Goal: Task Accomplishment & Management: Complete application form

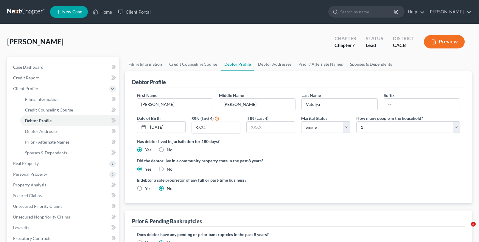
select select "0"
click at [13, 22] on nav "Home New Case Client Portal Peter Lively ilya@petermlively.com My Account Setti…" at bounding box center [239, 12] width 479 height 24
click at [18, 11] on link at bounding box center [26, 12] width 38 height 11
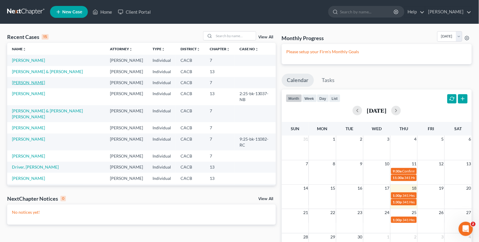
click at [28, 81] on link "[PERSON_NAME]" at bounding box center [28, 82] width 33 height 5
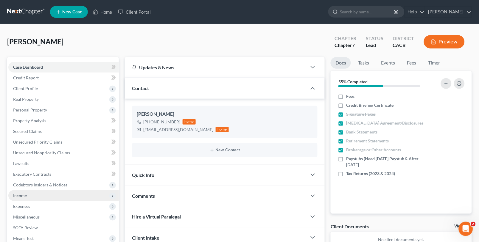
drag, startPoint x: 37, startPoint y: 193, endPoint x: 42, endPoint y: 194, distance: 4.8
click at [38, 193] on span "Income" at bounding box center [63, 196] width 110 height 11
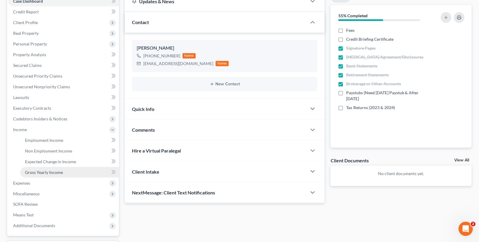
click at [40, 170] on span "Gross Yearly Income" at bounding box center [44, 172] width 38 height 5
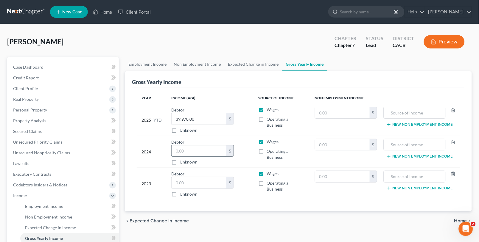
click at [212, 146] on input "text" at bounding box center [199, 151] width 55 height 11
type input "60,736"
click at [222, 178] on input "text" at bounding box center [199, 183] width 55 height 11
click at [222, 178] on input "59,298" at bounding box center [199, 183] width 55 height 11
type input "60,966"
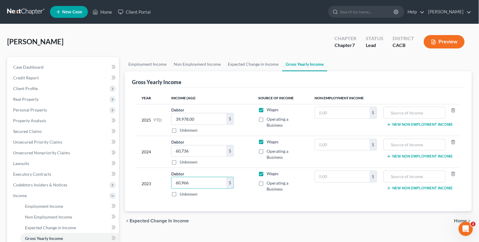
click at [267, 180] on label "Operating a Business" at bounding box center [286, 186] width 38 height 12
click at [269, 180] on input "Operating a Business" at bounding box center [271, 182] width 4 height 4
checkbox input "true"
click at [23, 155] on link "Unsecured Nonpriority Claims" at bounding box center [63, 153] width 110 height 11
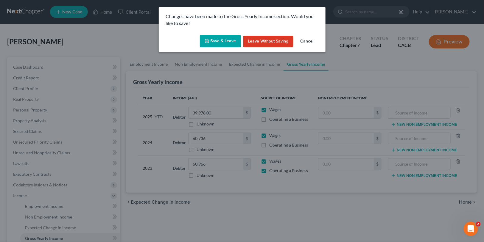
click at [224, 40] on button "Save & Leave" at bounding box center [220, 41] width 41 height 13
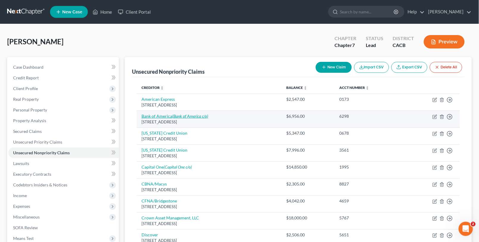
click at [172, 115] on link "Bank of America (Bank of America c/o)" at bounding box center [174, 116] width 67 height 5
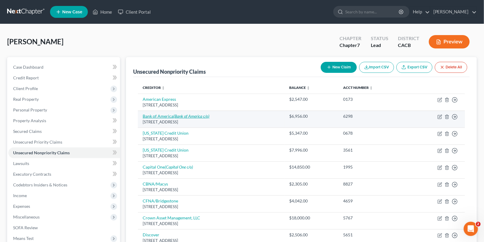
select select "45"
select select "14"
select select "0"
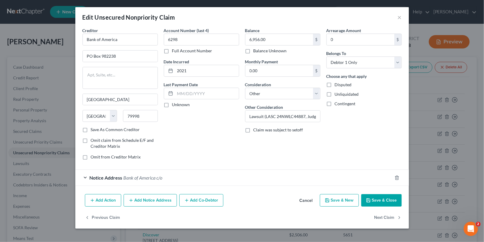
click at [150, 174] on div "Notice Address Bank of America c/o" at bounding box center [233, 178] width 317 height 16
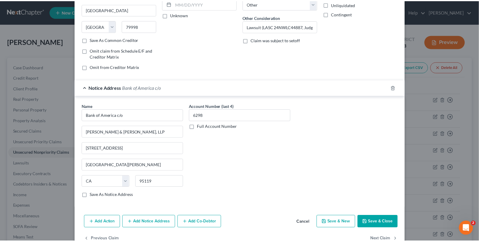
scroll to position [106, 0]
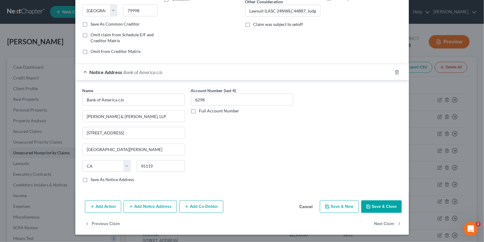
click at [381, 210] on button "Save & Close" at bounding box center [381, 207] width 41 height 13
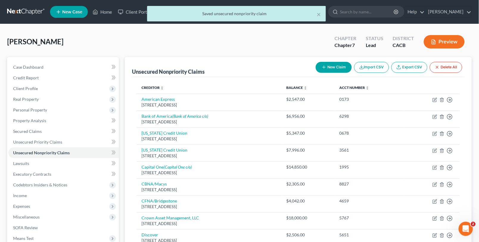
click at [26, 42] on span "[PERSON_NAME]" at bounding box center [35, 41] width 56 height 9
click at [30, 7] on div "× Saved unsecured nonpriority claim" at bounding box center [236, 15] width 479 height 18
drag, startPoint x: 33, startPoint y: 12, endPoint x: 113, endPoint y: 19, distance: 80.7
click at [33, 13] on div "× Saved unsecured nonpriority claim" at bounding box center [236, 15] width 479 height 18
click at [322, 16] on div "× Saved unsecured nonpriority claim" at bounding box center [236, 13] width 179 height 15
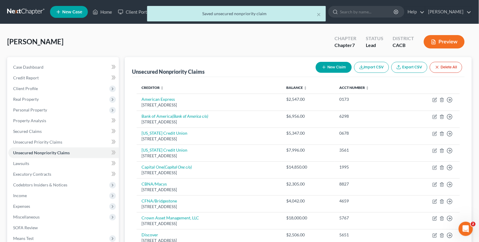
click at [316, 15] on div "Saved unsecured nonpriority claim" at bounding box center [236, 14] width 169 height 6
click at [318, 15] on button "×" at bounding box center [319, 14] width 4 height 7
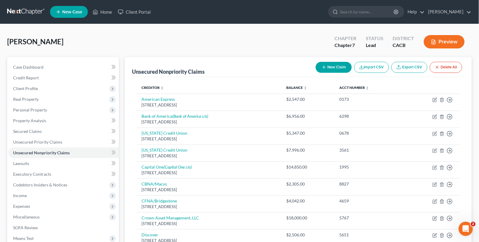
click at [19, 14] on link at bounding box center [26, 12] width 38 height 11
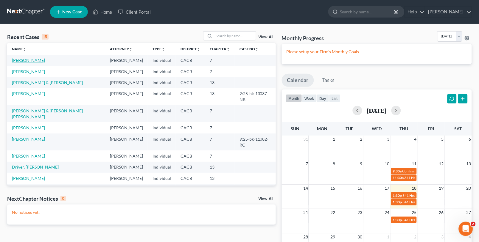
click at [28, 60] on link "[PERSON_NAME]" at bounding box center [28, 60] width 33 height 5
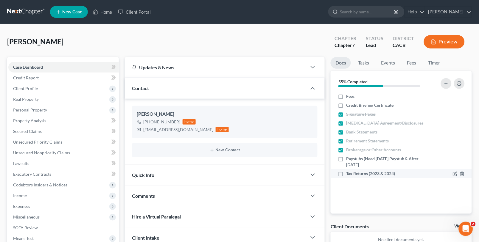
click at [346, 174] on label "Tax Returns (2023 & 2024)" at bounding box center [370, 174] width 49 height 6
click at [348, 174] on input "Tax Returns (2023 & 2024)" at bounding box center [350, 173] width 4 height 4
checkbox input "true"
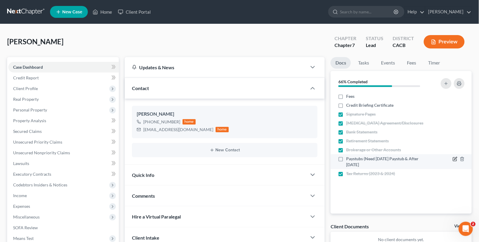
click at [455, 157] on icon "button" at bounding box center [455, 159] width 5 height 5
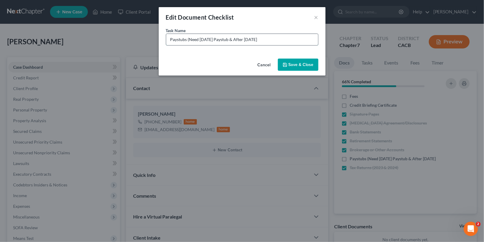
drag, startPoint x: 190, startPoint y: 39, endPoint x: 238, endPoint y: 37, distance: 47.7
click at [238, 37] on input "Paystubs (Need 1st March Paystub & After 09-08-25" at bounding box center [242, 39] width 152 height 11
type input "Paystubs (After 09-16-25"
click at [308, 70] on button "Save & Close" at bounding box center [298, 65] width 41 height 13
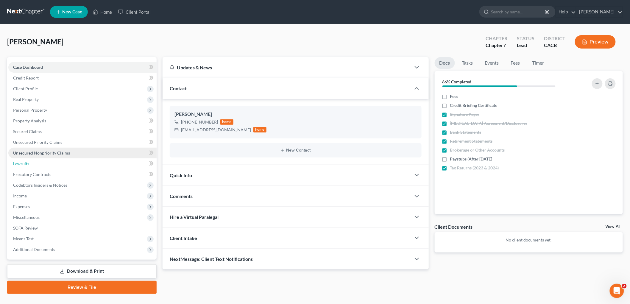
click at [49, 160] on link "Lawsuits" at bounding box center [82, 163] width 148 height 11
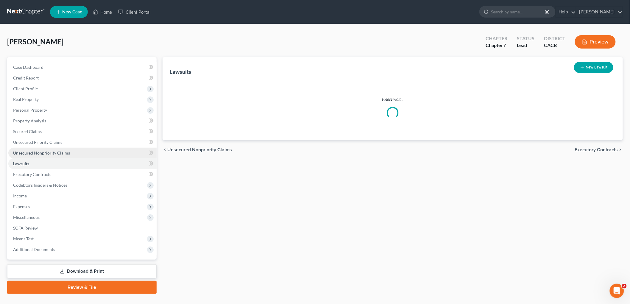
click at [52, 156] on link "Unsecured Nonpriority Claims" at bounding box center [82, 153] width 148 height 11
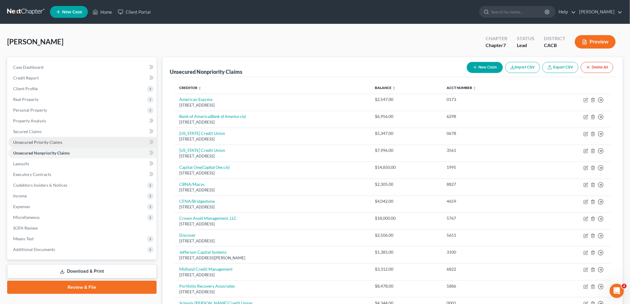
click at [49, 144] on link "Unsecured Priority Claims" at bounding box center [82, 142] width 148 height 11
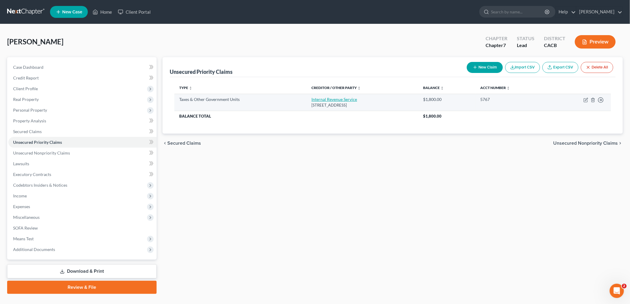
click at [335, 97] on link "Internal Revenue Service" at bounding box center [335, 99] width 46 height 5
select select "0"
select select "39"
select select "0"
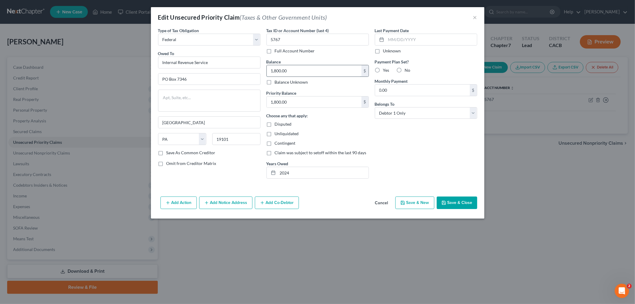
click at [309, 74] on input "1,800.00" at bounding box center [314, 70] width 95 height 11
type input "1,830"
click at [458, 200] on button "Save & Close" at bounding box center [457, 203] width 41 height 13
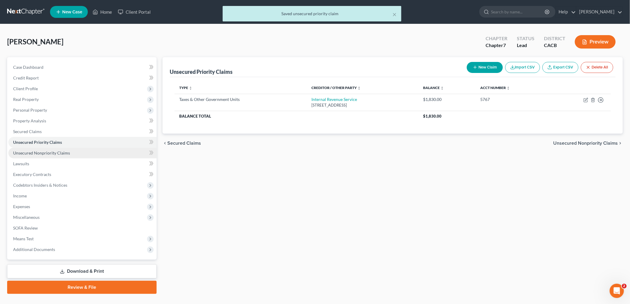
click at [68, 154] on span "Unsecured Nonpriority Claims" at bounding box center [41, 152] width 57 height 5
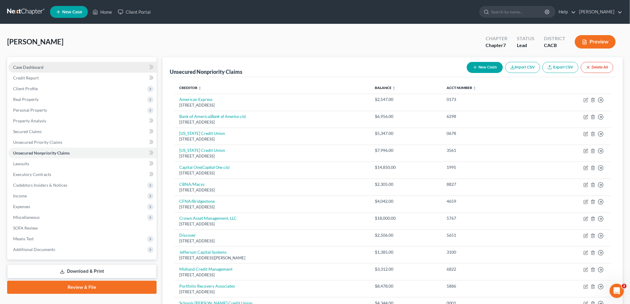
click at [49, 63] on link "Case Dashboard" at bounding box center [82, 67] width 148 height 11
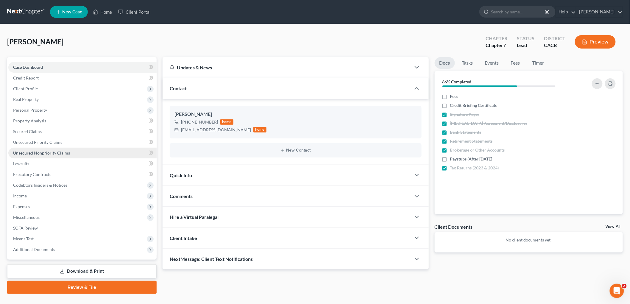
click at [45, 153] on span "Unsecured Nonpriority Claims" at bounding box center [41, 152] width 57 height 5
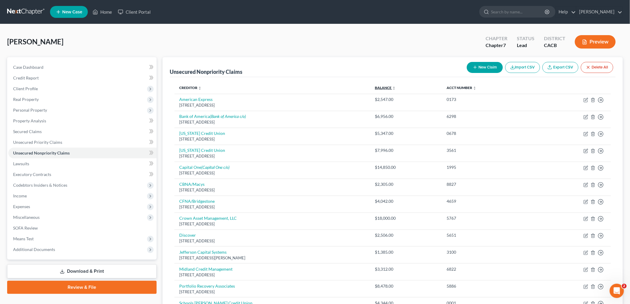
click at [396, 86] on link "Balance expand_more expand_less unfold_more" at bounding box center [385, 87] width 21 height 4
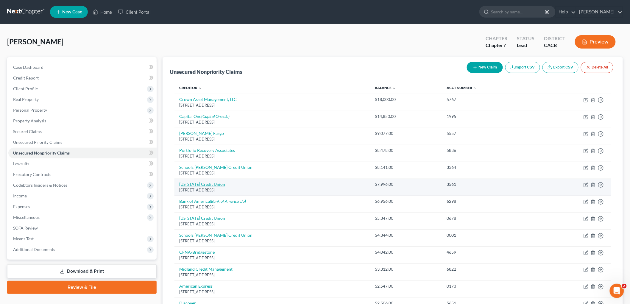
click at [206, 186] on link "California Credit Union" at bounding box center [202, 184] width 46 height 5
select select "4"
select select "2"
select select "0"
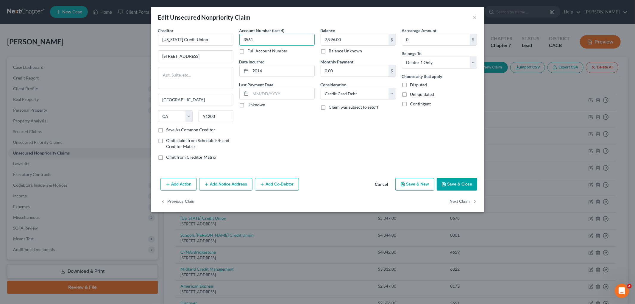
click at [270, 41] on input "3561" at bounding box center [276, 40] width 75 height 12
drag, startPoint x: 270, startPoint y: 41, endPoint x: 240, endPoint y: 41, distance: 29.8
click at [240, 41] on input "3561" at bounding box center [276, 40] width 75 height 12
type input "9573"
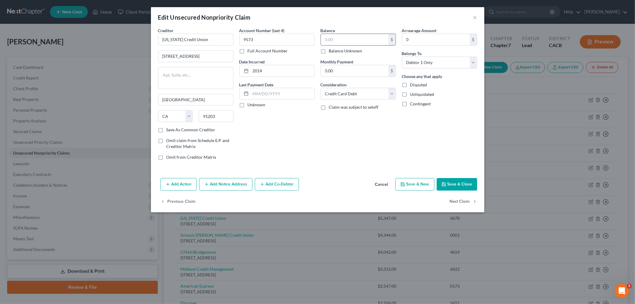
click at [351, 38] on input "text" at bounding box center [355, 39] width 68 height 11
click at [460, 178] on div "Add Action Add Notice Address Add Co-Debtor Cancel Save & New Save & Close" at bounding box center [318, 186] width 334 height 20
click at [461, 194] on div "Add Action Add Notice Address Add Co-Debtor Cancel Save & New Save & Close" at bounding box center [318, 186] width 334 height 20
click at [454, 183] on button "Save & Close" at bounding box center [457, 184] width 41 height 13
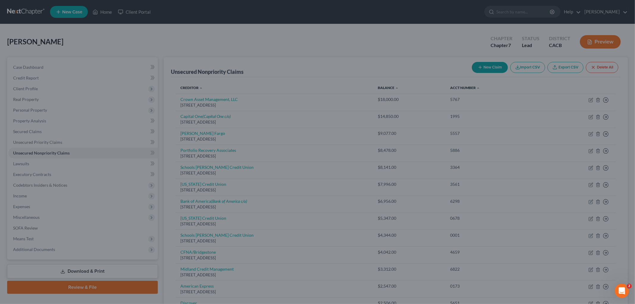
type input "7,997.00"
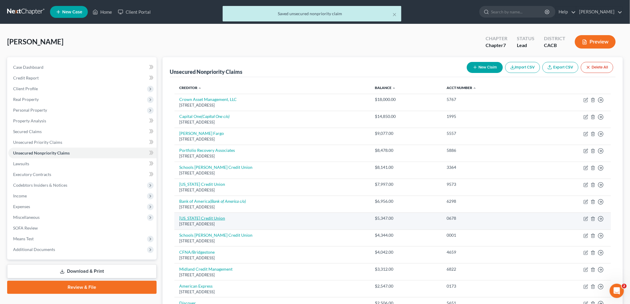
click at [206, 218] on link "California Credit Union" at bounding box center [202, 218] width 46 height 5
select select "4"
select select "2"
select select "0"
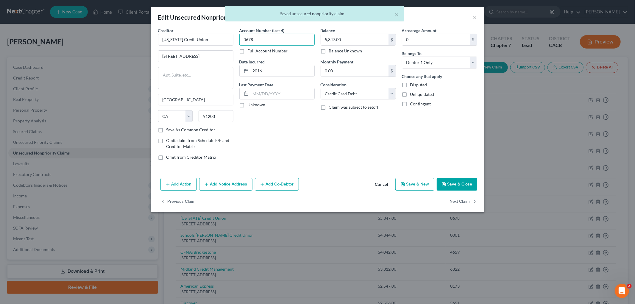
click at [276, 39] on input "0678" at bounding box center [276, 40] width 75 height 12
drag, startPoint x: 276, startPoint y: 39, endPoint x: 237, endPoint y: 40, distance: 39.0
click at [237, 40] on div "Account Number (last 4) 0678 Full Account Number Date Incurred 2016 Last Paymen…" at bounding box center [276, 96] width 81 height 138
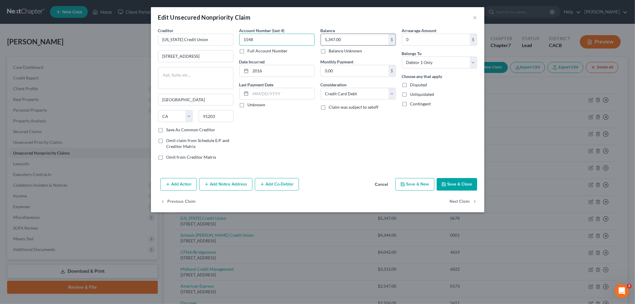
type input "1548"
type input "5,348"
click at [446, 187] on button "Save & Close" at bounding box center [457, 184] width 41 height 13
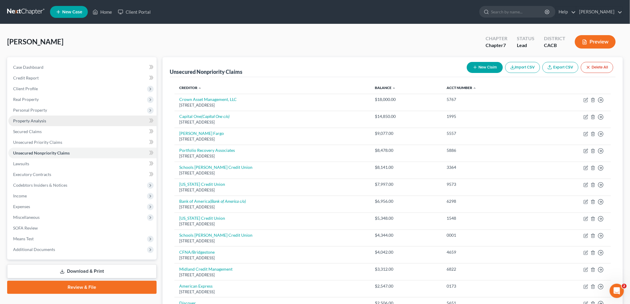
click at [39, 120] on span "Property Analysis" at bounding box center [29, 120] width 33 height 5
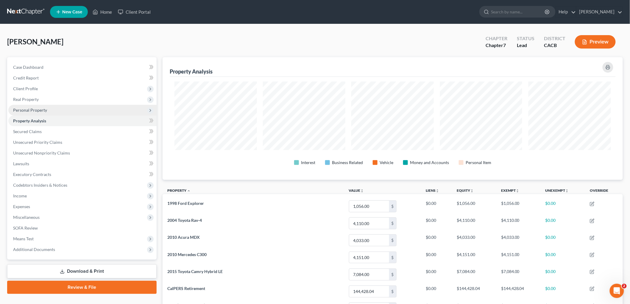
scroll to position [123, 460]
click at [42, 111] on span "Personal Property" at bounding box center [30, 110] width 34 height 5
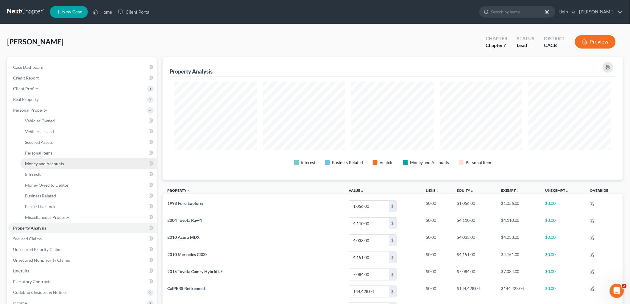
click at [53, 163] on span "Money and Accounts" at bounding box center [44, 163] width 39 height 5
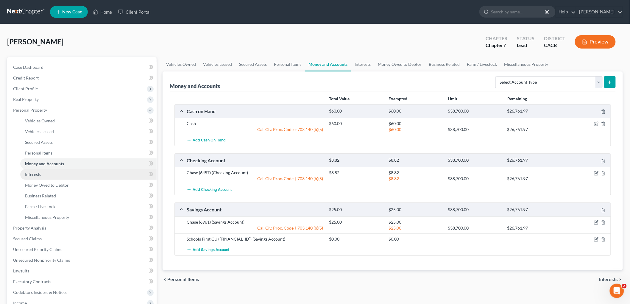
click at [51, 170] on link "Interests" at bounding box center [88, 174] width 136 height 11
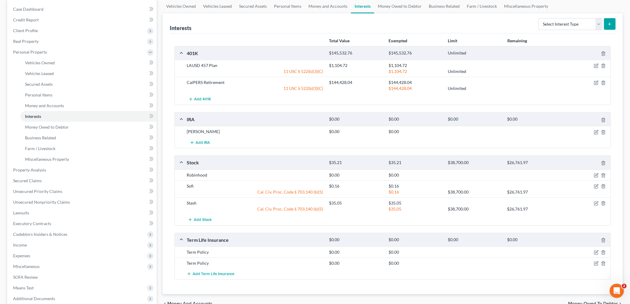
scroll to position [66, 0]
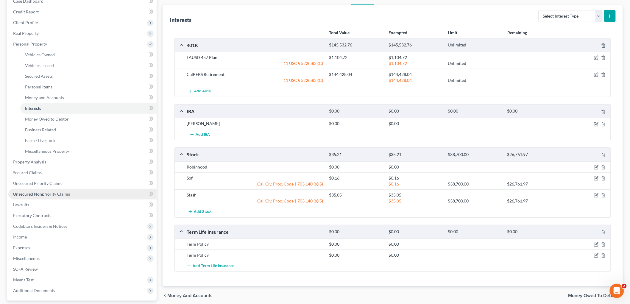
click at [40, 196] on link "Unsecured Nonpriority Claims" at bounding box center [82, 194] width 148 height 11
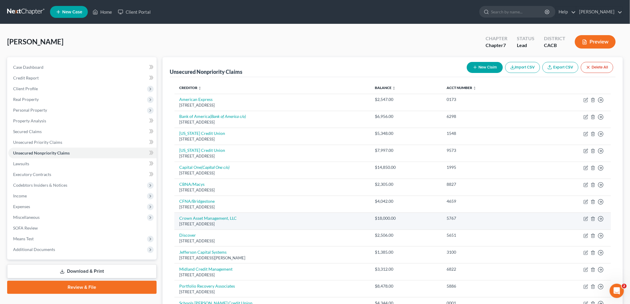
click at [197, 214] on td "Crown Asset Management, LLC 3100 Breckinridge Boulevard Unit 725, Duluth, GA 30…" at bounding box center [273, 221] width 196 height 17
click at [203, 217] on link "Crown Asset Management, LLC" at bounding box center [207, 218] width 57 height 5
select select "10"
select select "14"
select select "0"
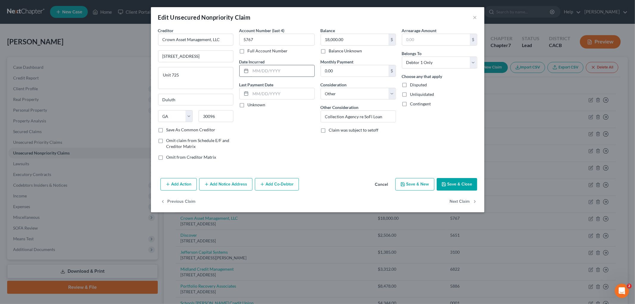
click at [273, 70] on input "text" at bounding box center [283, 70] width 64 height 11
type input "2022"
click at [448, 190] on button "Save & Close" at bounding box center [457, 184] width 41 height 13
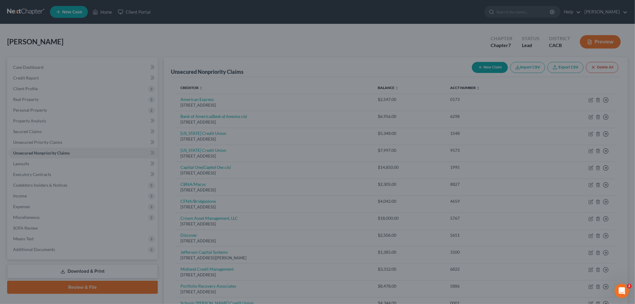
type input "0"
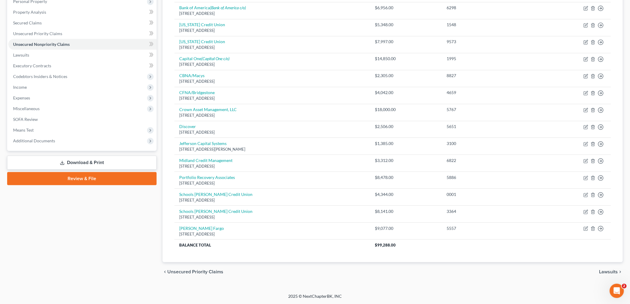
scroll to position [10, 0]
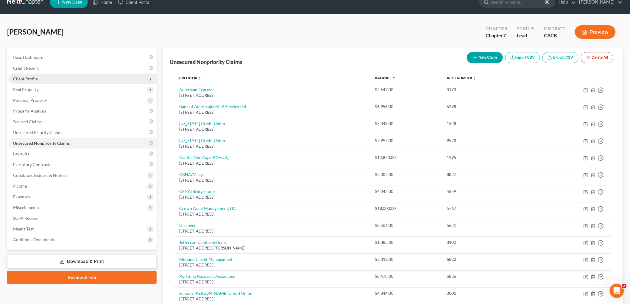
click at [36, 80] on span "Client Profile" at bounding box center [25, 78] width 25 height 5
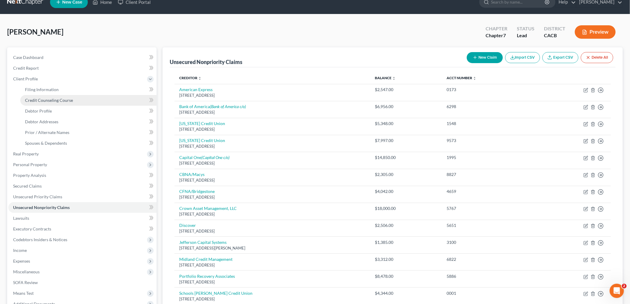
click at [48, 97] on link "Credit Counseling Course" at bounding box center [88, 100] width 136 height 11
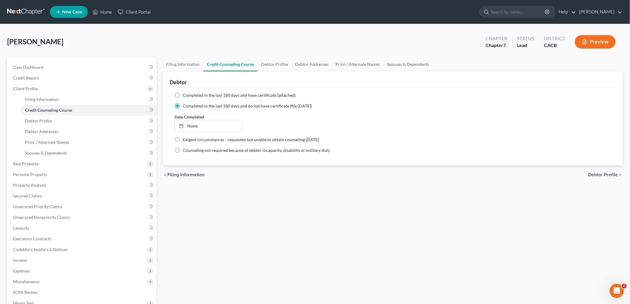
click at [188, 98] on label "Completed in the last 180 days and have certificate (attached)" at bounding box center [239, 95] width 113 height 6
click at [188, 96] on input "Completed in the last 180 days and have certificate (attached)" at bounding box center [187, 94] width 4 height 4
radio input "true"
radio input "false"
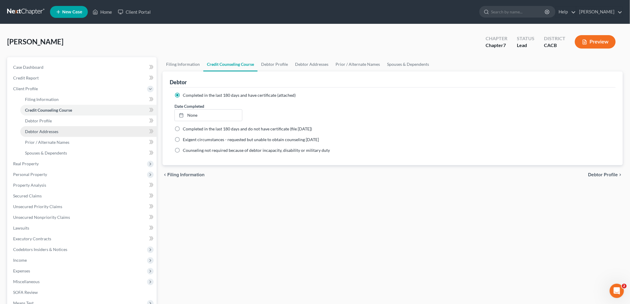
click at [50, 126] on link "Debtor Addresses" at bounding box center [88, 131] width 136 height 11
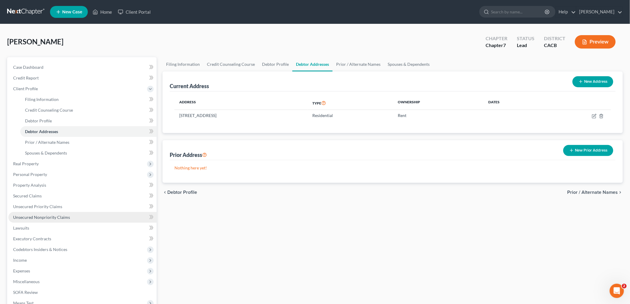
click at [51, 215] on span "Unsecured Nonpriority Claims" at bounding box center [41, 217] width 57 height 5
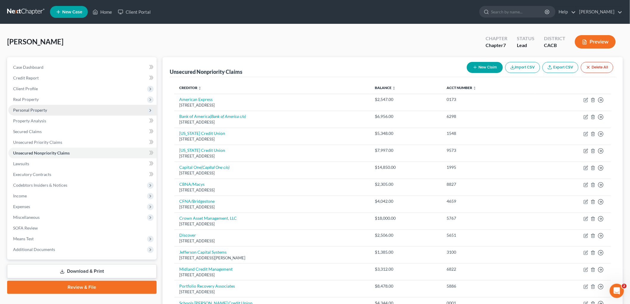
click at [32, 109] on span "Personal Property" at bounding box center [30, 110] width 34 height 5
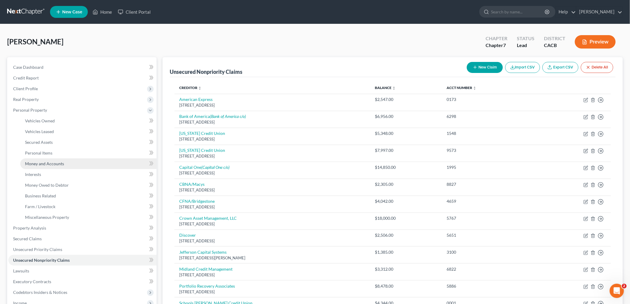
click at [51, 166] on link "Money and Accounts" at bounding box center [88, 163] width 136 height 11
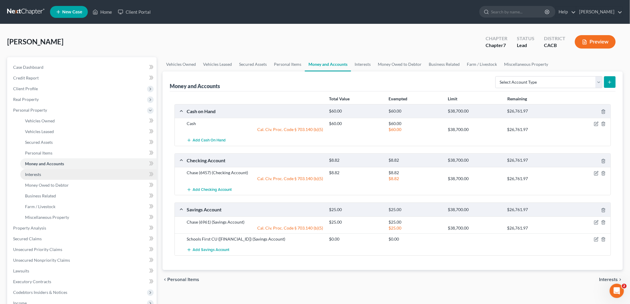
click at [39, 176] on span "Interests" at bounding box center [33, 174] width 16 height 5
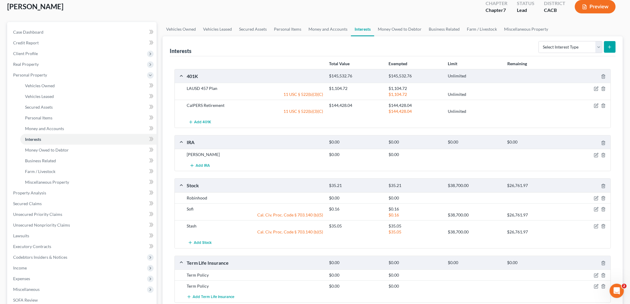
scroll to position [66, 0]
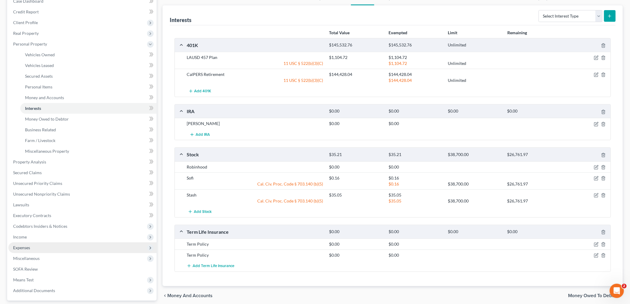
click at [35, 242] on span "Expenses" at bounding box center [82, 247] width 148 height 11
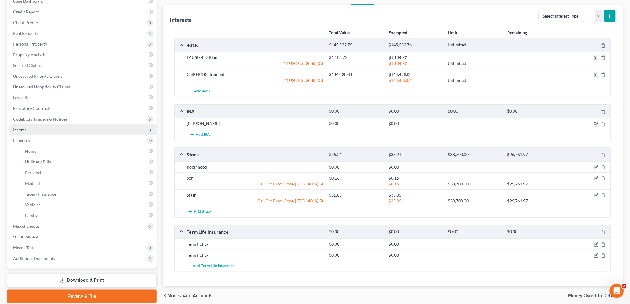
click at [30, 126] on span "Income" at bounding box center [82, 129] width 148 height 11
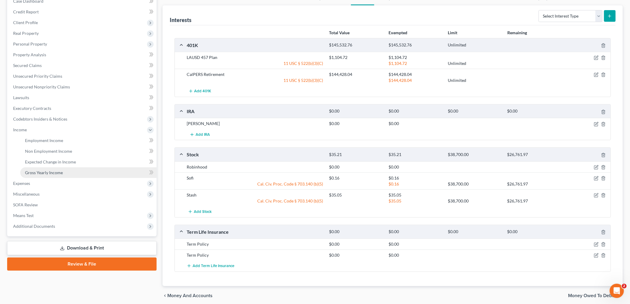
click at [57, 175] on link "Gross Yearly Income" at bounding box center [88, 172] width 136 height 11
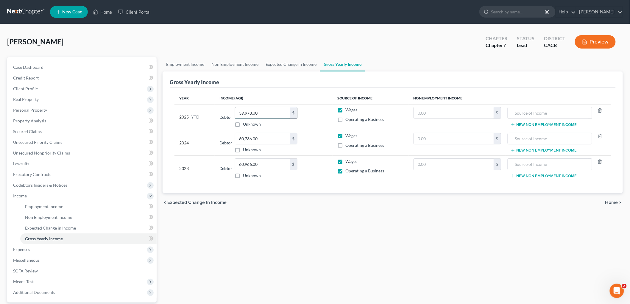
click at [273, 109] on input "39,978.00" at bounding box center [262, 112] width 55 height 11
type input "40,115"
click at [359, 118] on span "Operating a Business" at bounding box center [365, 119] width 39 height 5
click at [352, 118] on input "Operating a Business" at bounding box center [350, 118] width 4 height 4
checkbox input "true"
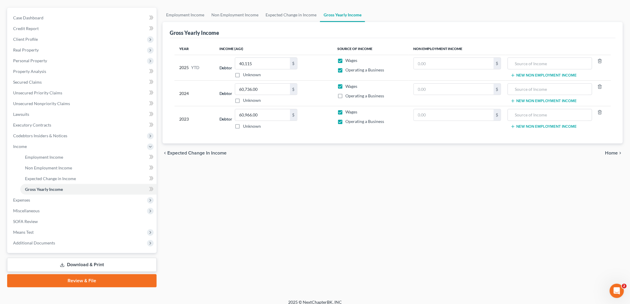
scroll to position [55, 0]
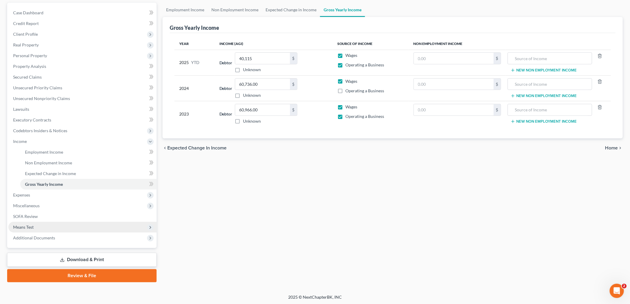
click at [37, 227] on span "Means Test" at bounding box center [82, 227] width 148 height 11
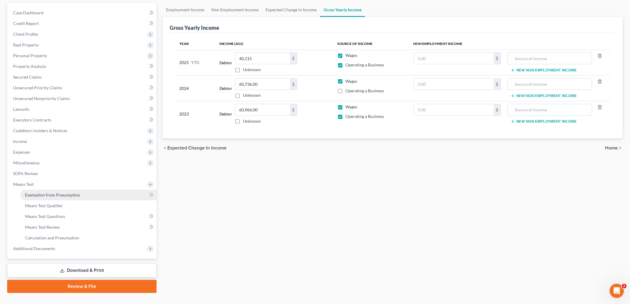
click at [51, 198] on link "Exemption from Presumption" at bounding box center [88, 195] width 136 height 11
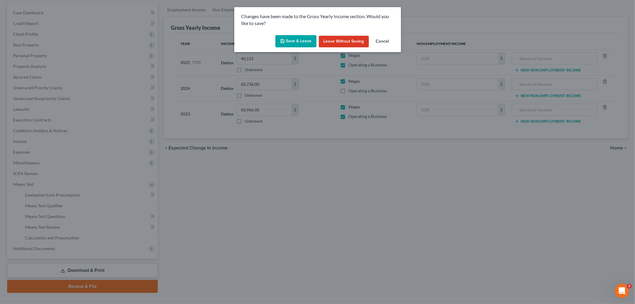
click at [297, 39] on button "Save & Leave" at bounding box center [295, 41] width 41 height 13
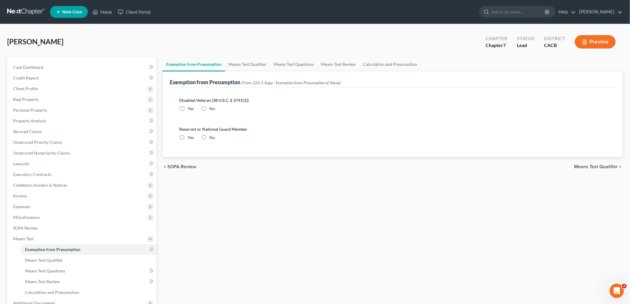
click at [195, 111] on div "Disabled Veteran (38 U.S.C. § 3741(1)) Yes No" at bounding box center [392, 104] width 427 height 15
click at [209, 110] on label "No" at bounding box center [212, 109] width 6 height 6
click at [209, 112] on label "No" at bounding box center [212, 109] width 6 height 6
click at [212, 110] on input "No" at bounding box center [214, 108] width 4 height 4
radio input "true"
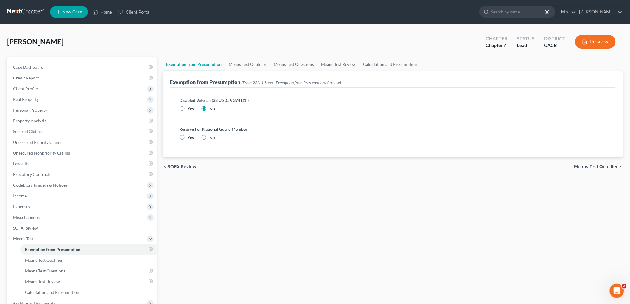
click at [209, 136] on label "No" at bounding box center [212, 138] width 6 height 6
click at [212, 136] on input "No" at bounding box center [214, 137] width 4 height 4
radio input "true"
click at [209, 136] on label "No" at bounding box center [212, 138] width 6 height 6
click at [212, 136] on input "No" at bounding box center [214, 137] width 4 height 4
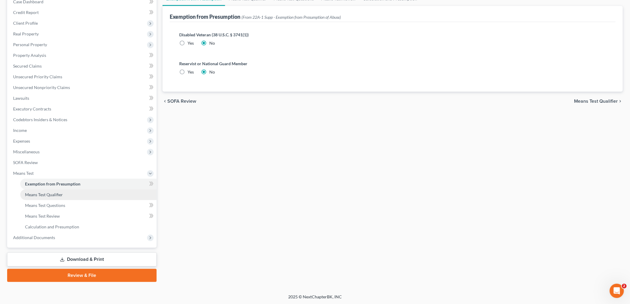
click at [57, 189] on link "Means Test Qualifier" at bounding box center [88, 194] width 136 height 11
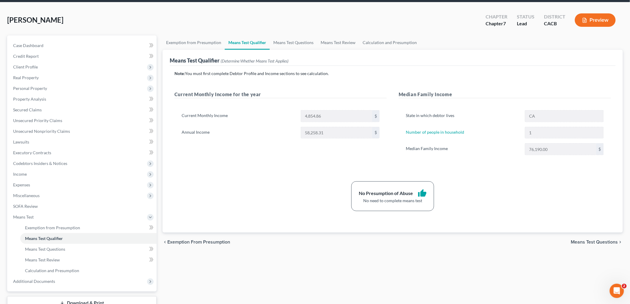
scroll to position [66, 0]
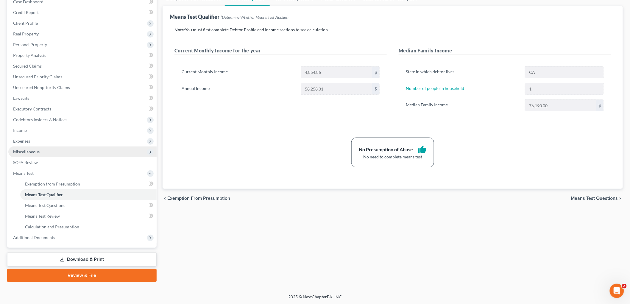
click at [31, 154] on span "Miscellaneous" at bounding box center [82, 152] width 148 height 11
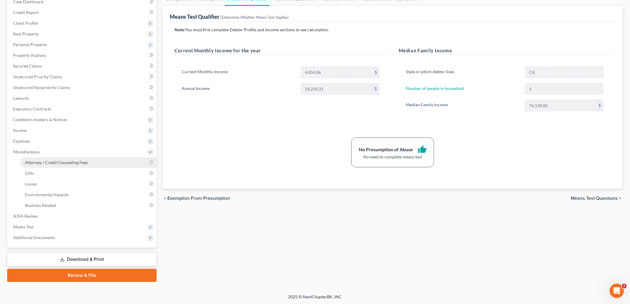
click at [47, 163] on span "Attorney / Credit Counseling Fees" at bounding box center [56, 162] width 63 height 5
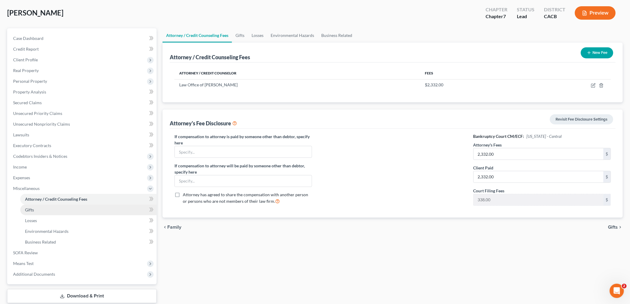
scroll to position [33, 0]
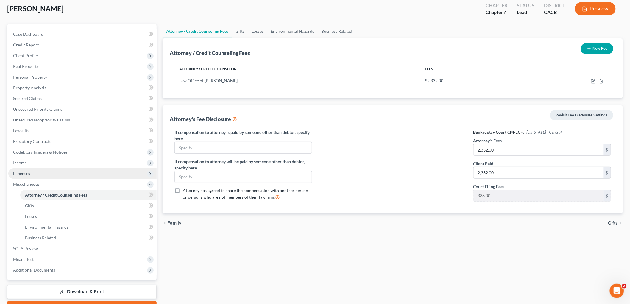
click at [29, 175] on span "Expenses" at bounding box center [21, 173] width 17 height 5
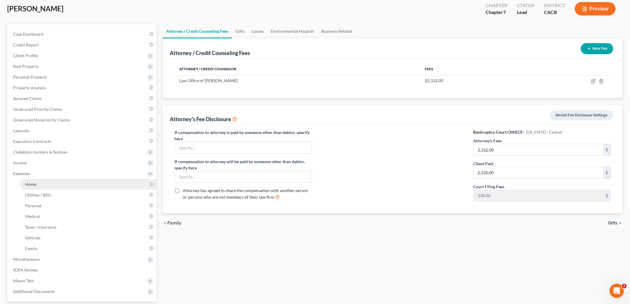
click at [31, 179] on link "Home" at bounding box center [88, 184] width 136 height 11
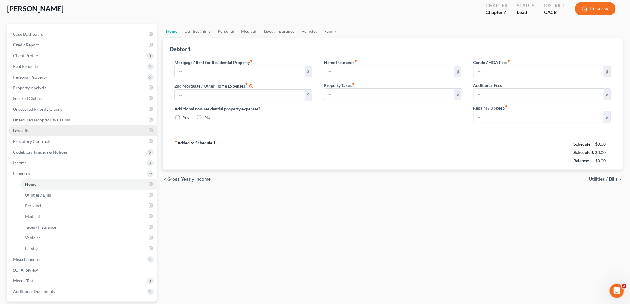
scroll to position [1, 0]
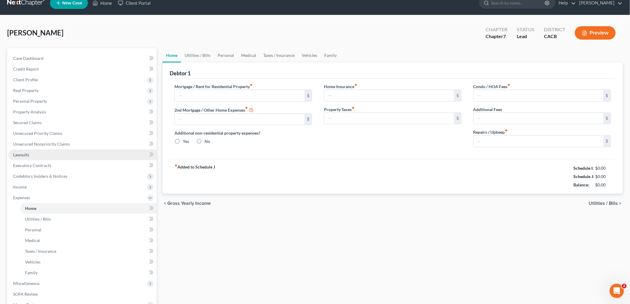
type input "1,200.00"
type input "0.00"
radio input "true"
type input "0.00"
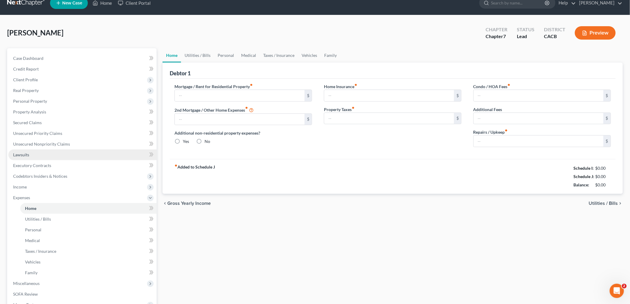
type input "0.00"
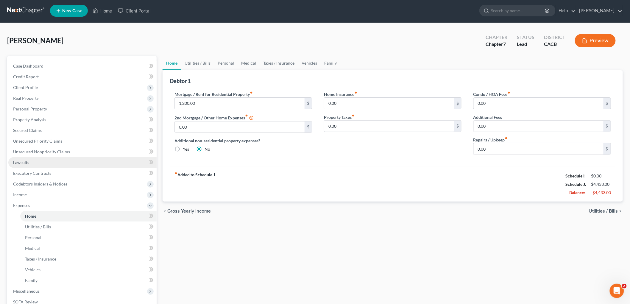
scroll to position [0, 0]
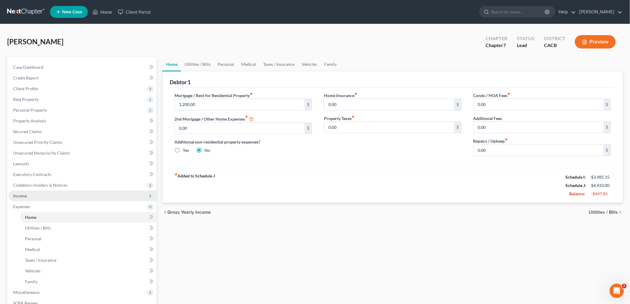
click at [24, 192] on span "Income" at bounding box center [82, 196] width 148 height 11
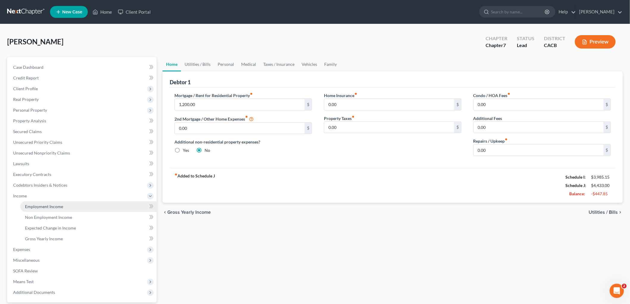
click at [33, 204] on span "Employment Income" at bounding box center [44, 206] width 38 height 5
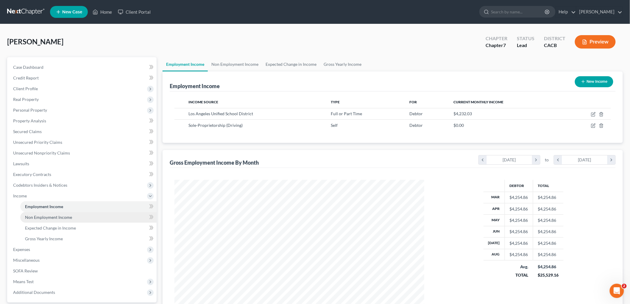
click at [37, 215] on span "Non Employment Income" at bounding box center [48, 217] width 47 height 5
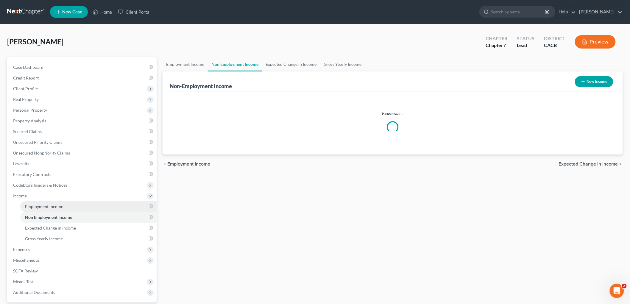
click at [37, 206] on span "Employment Income" at bounding box center [44, 206] width 38 height 5
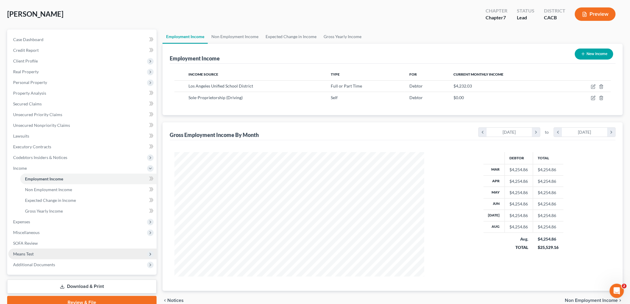
scroll to position [56, 0]
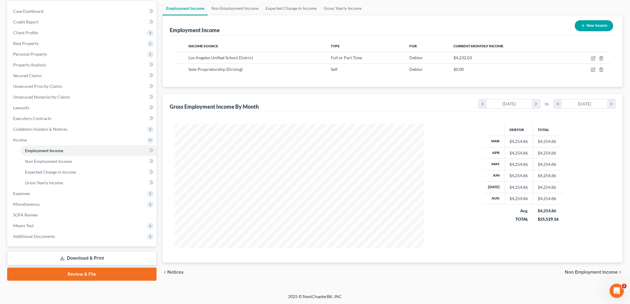
drag, startPoint x: 87, startPoint y: 256, endPoint x: 99, endPoint y: 257, distance: 12.8
click at [87, 242] on link "Download & Print" at bounding box center [82, 258] width 150 height 14
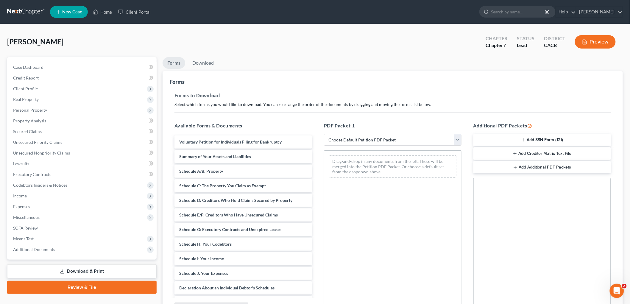
click at [368, 142] on select "Choose Default Petition PDF Packet Complete Bankruptcy Petition (all forms and …" at bounding box center [393, 140] width 138 height 12
select select "4"
click at [324, 134] on select "Choose Default Petition PDF Packet Complete Bankruptcy Petition (all forms and …" at bounding box center [393, 140] width 138 height 12
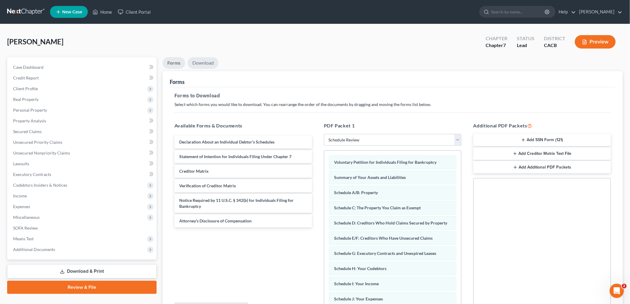
click at [203, 64] on link "Download" at bounding box center [203, 63] width 31 height 12
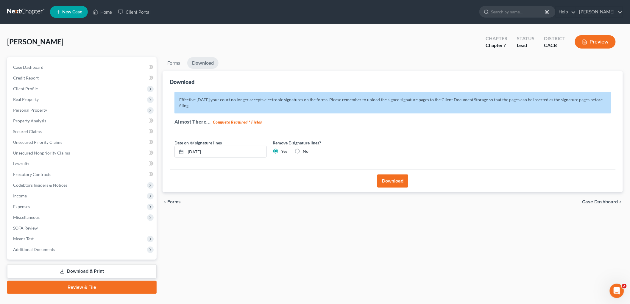
click at [391, 182] on button "Download" at bounding box center [392, 181] width 31 height 13
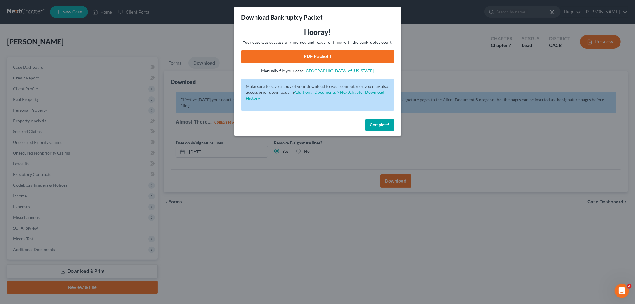
click at [309, 52] on link "PDF Packet 1" at bounding box center [318, 56] width 152 height 13
drag, startPoint x: 387, startPoint y: 123, endPoint x: 353, endPoint y: 60, distance: 72.2
click at [355, 63] on div "Download Bankruptcy Packet Hooray! Your case was successfully merged and ready …" at bounding box center [317, 71] width 167 height 129
click at [353, 60] on link "PDF Packet 1" at bounding box center [318, 56] width 152 height 13
click at [384, 123] on span "Complete!" at bounding box center [379, 124] width 19 height 5
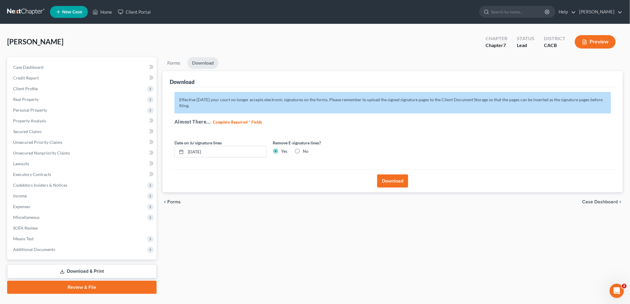
click at [15, 10] on link at bounding box center [26, 12] width 38 height 11
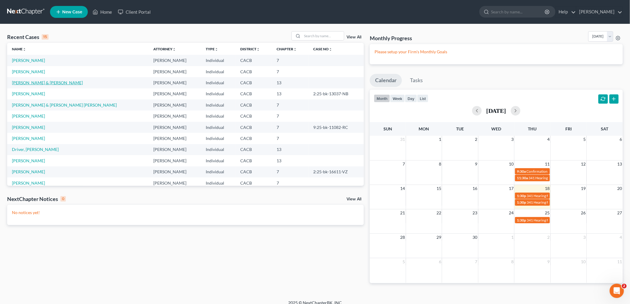
click at [35, 82] on link "[PERSON_NAME] & [PERSON_NAME]" at bounding box center [47, 82] width 71 height 5
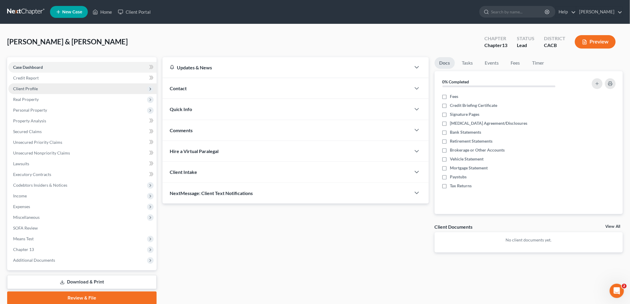
click at [31, 91] on span "Client Profile" at bounding box center [82, 88] width 148 height 11
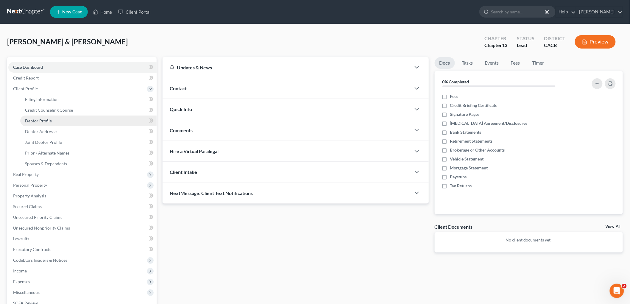
click at [54, 120] on link "Debtor Profile" at bounding box center [88, 121] width 136 height 11
select select "1"
select select "0"
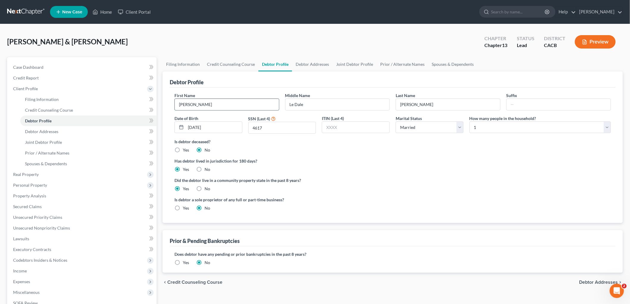
click at [190, 102] on input "Leroy" at bounding box center [227, 104] width 104 height 11
drag, startPoint x: 191, startPoint y: 102, endPoint x: 163, endPoint y: 103, distance: 27.7
click at [163, 103] on div "Debtor Profile First Name Leroy Middle Name Le Dale Last Name Newton Suffix Dat…" at bounding box center [393, 147] width 460 height 152
type input "Le'Roy"
click at [51, 129] on span "Debtor Addresses" at bounding box center [41, 131] width 33 height 5
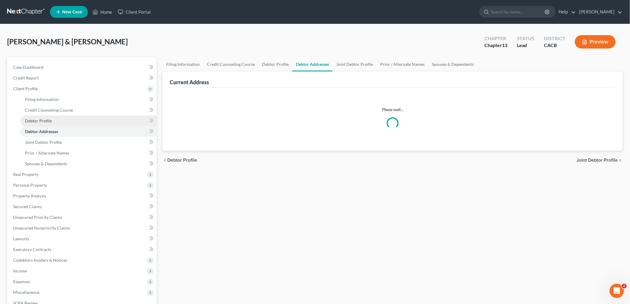
click at [52, 117] on link "Debtor Profile" at bounding box center [88, 121] width 136 height 11
select select "1"
select select "0"
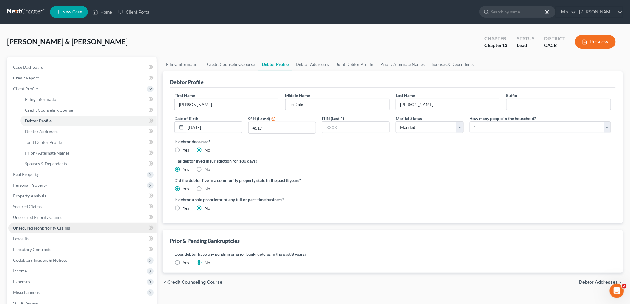
click at [55, 224] on link "Unsecured Nonpriority Claims" at bounding box center [82, 228] width 148 height 11
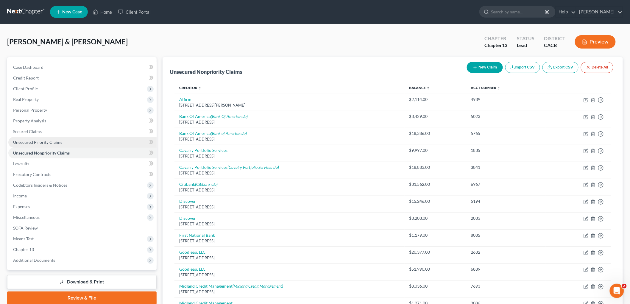
click at [57, 141] on span "Unsecured Priority Claims" at bounding box center [37, 142] width 49 height 5
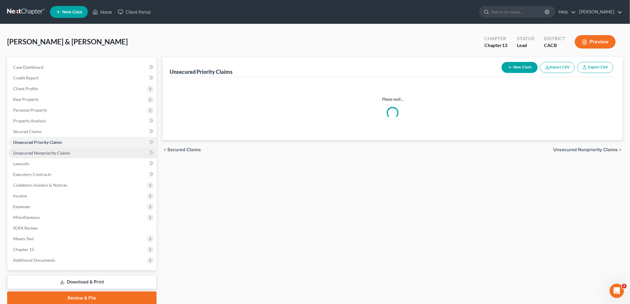
click at [64, 156] on link "Unsecured Nonpriority Claims" at bounding box center [82, 153] width 148 height 11
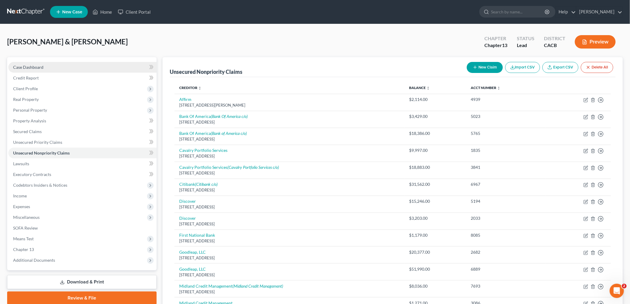
click at [38, 65] on span "Case Dashboard" at bounding box center [28, 67] width 30 height 5
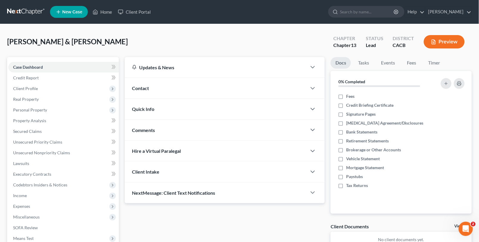
click at [35, 13] on link at bounding box center [26, 12] width 38 height 11
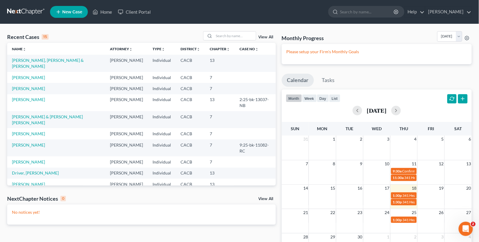
click at [27, 207] on td "[PERSON_NAME]" at bounding box center [56, 212] width 98 height 11
click at [29, 210] on link "[PERSON_NAME]" at bounding box center [28, 212] width 33 height 5
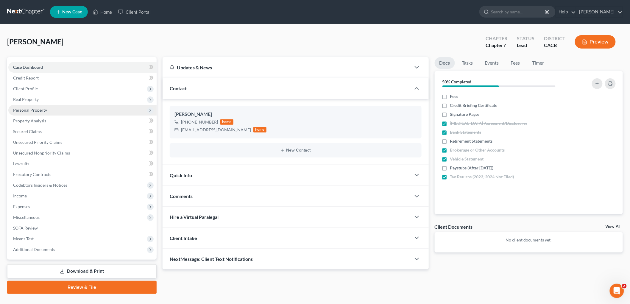
click at [33, 110] on span "Personal Property" at bounding box center [30, 110] width 34 height 5
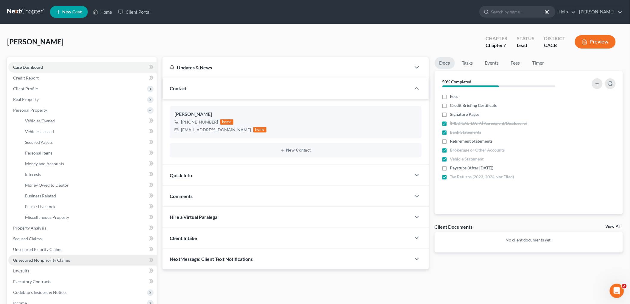
click at [68, 242] on span "Unsecured Nonpriority Claims" at bounding box center [41, 260] width 57 height 5
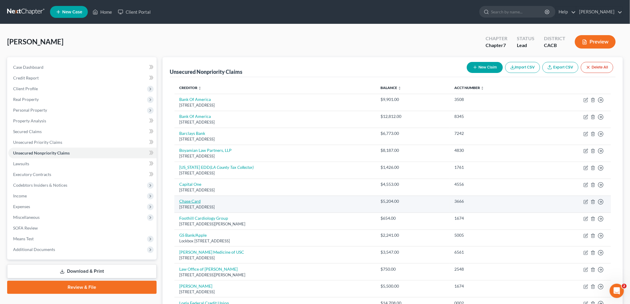
click at [195, 202] on link "Chase Card" at bounding box center [189, 201] width 21 height 5
select select "7"
select select "2"
select select "0"
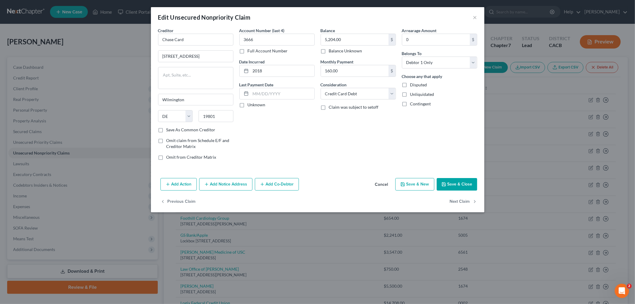
click at [235, 185] on button "Add Notice Address" at bounding box center [225, 184] width 53 height 13
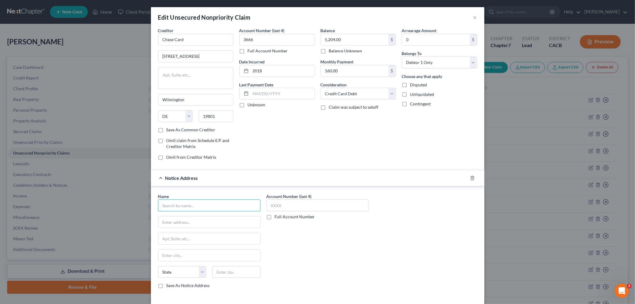
click at [200, 201] on input "text" at bounding box center [209, 206] width 102 height 12
type input "C"
type input "Client Services, Inc."
type input "[STREET_ADDRESS]"
type input "3"
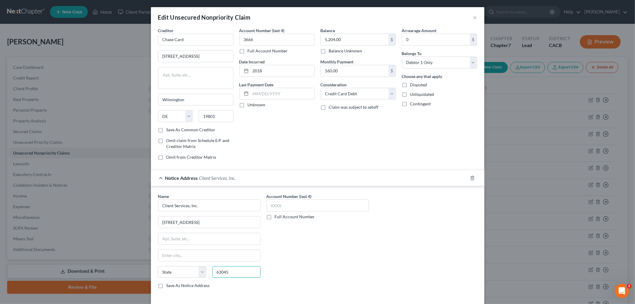
type input "63045"
type input "Earth City"
select select "26"
click at [293, 205] on input "text" at bounding box center [318, 206] width 102 height 12
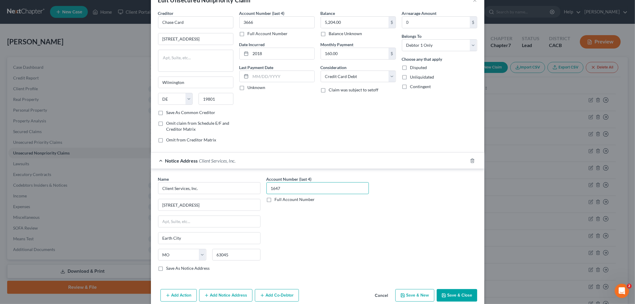
scroll to position [33, 0]
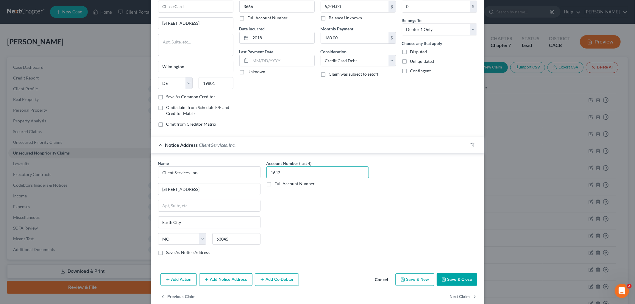
type input "1647"
click at [459, 242] on button "Save & Close" at bounding box center [457, 279] width 41 height 13
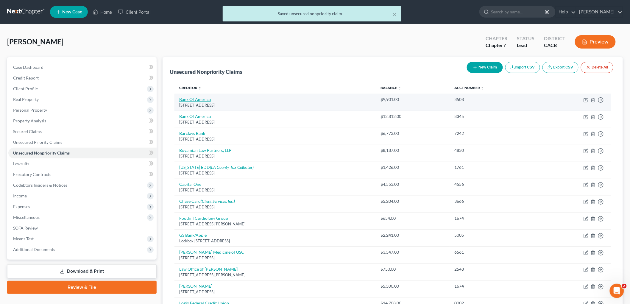
click at [195, 99] on link "Bank Of America" at bounding box center [195, 99] width 32 height 5
select select "7"
select select "2"
select select "0"
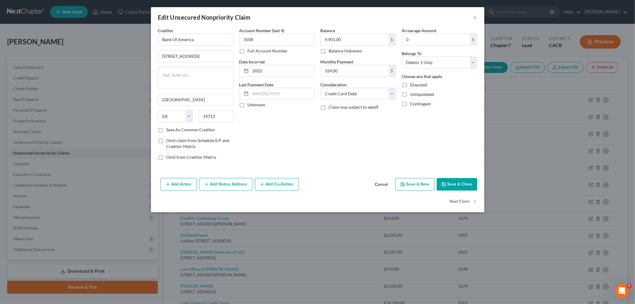
click at [241, 188] on button "Add Notice Address" at bounding box center [225, 184] width 53 height 13
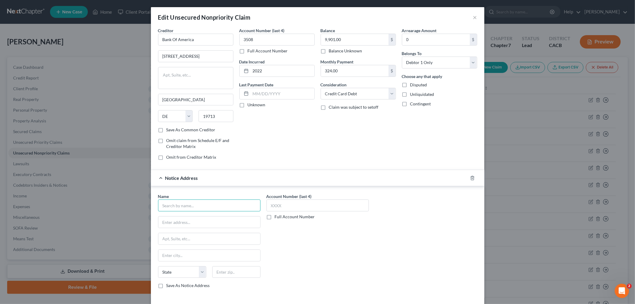
click at [203, 202] on input "text" at bounding box center [209, 206] width 102 height 12
type input "Credit Control, LLC"
type input "3300 Rider Trail South, Suite 500"
type input "63045"
type input "Earth City"
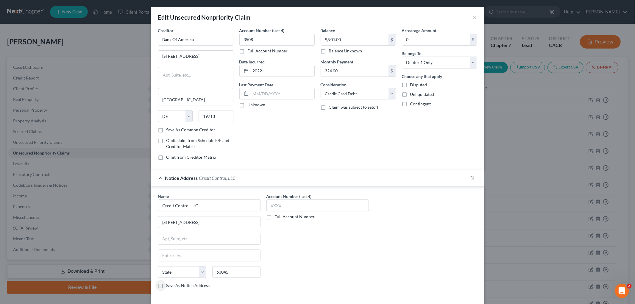
select select "26"
click at [289, 206] on input "text" at bounding box center [318, 206] width 102 height 12
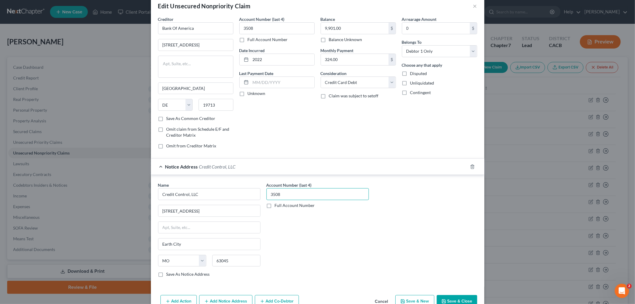
scroll to position [45, 0]
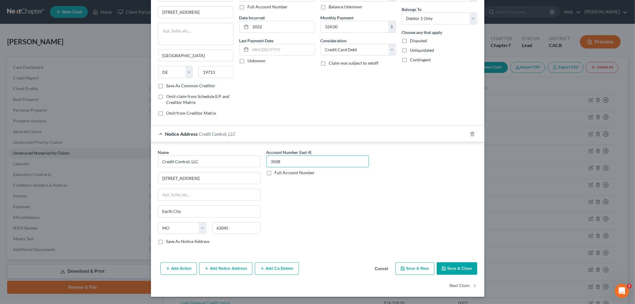
type input "3508"
click at [451, 242] on button "Save & Close" at bounding box center [457, 268] width 41 height 13
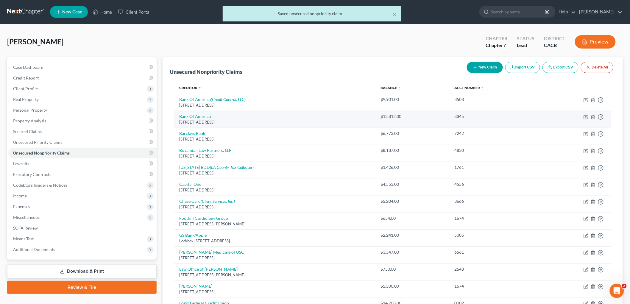
click at [194, 113] on td "Bank Of America 400 Christiana Road, Newark, DE 19713" at bounding box center [276, 119] width 202 height 17
click at [196, 116] on link "Bank Of America" at bounding box center [195, 116] width 32 height 5
select select "7"
select select "2"
select select "0"
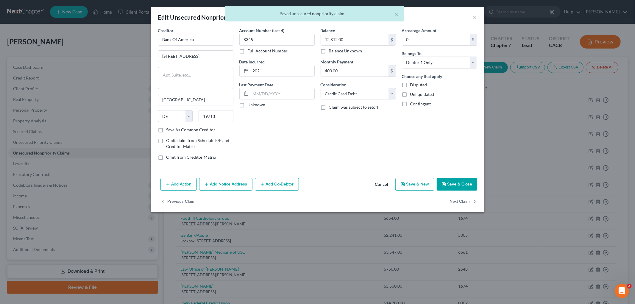
click at [233, 187] on button "Add Notice Address" at bounding box center [225, 184] width 53 height 13
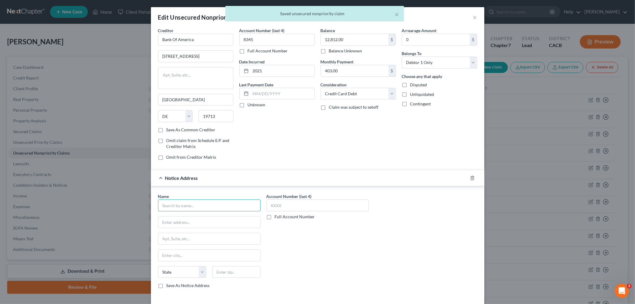
click at [203, 206] on input "text" at bounding box center [209, 206] width 102 height 12
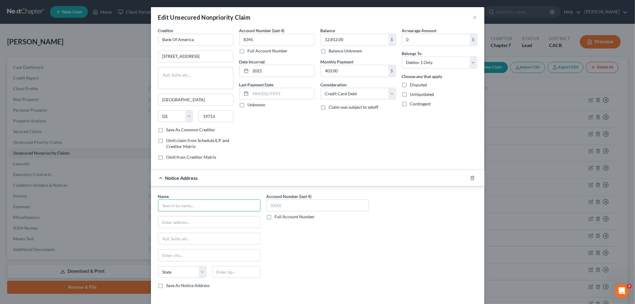
type input "3"
type input "Credit Control, LLC"
type input "3300 Rider Trail South, Suite 500"
type input "63045"
type input "Earth City"
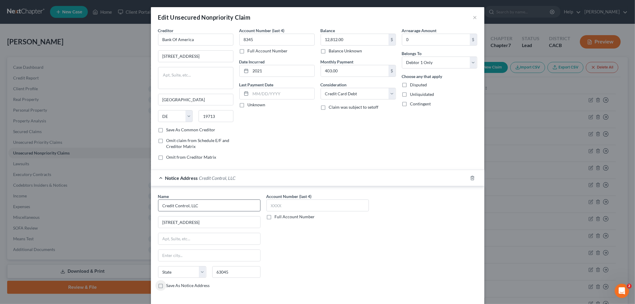
select select "26"
click at [304, 200] on label "Account Number (last 4)" at bounding box center [289, 196] width 45 height 6
click at [304, 206] on input "text" at bounding box center [318, 206] width 102 height 12
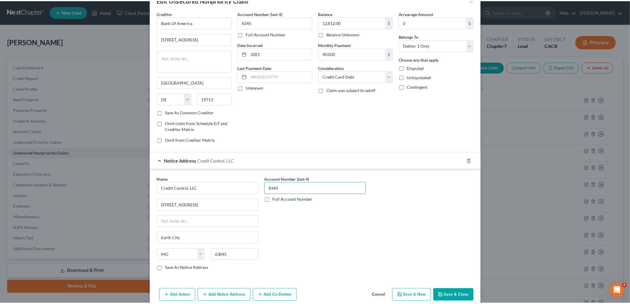
scroll to position [33, 0]
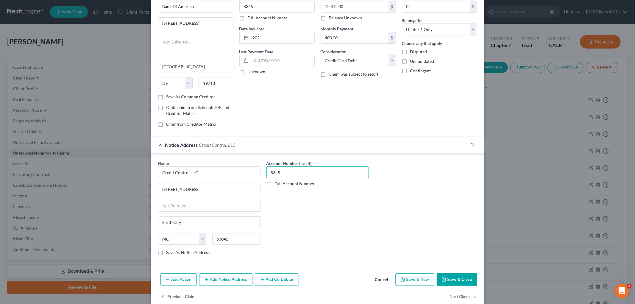
type input "8345"
click at [449, 242] on button "Save & Close" at bounding box center [457, 279] width 41 height 13
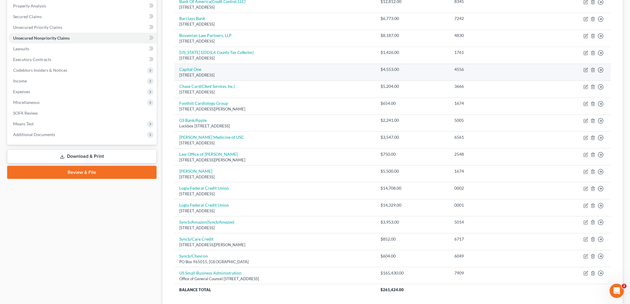
scroll to position [160, 0]
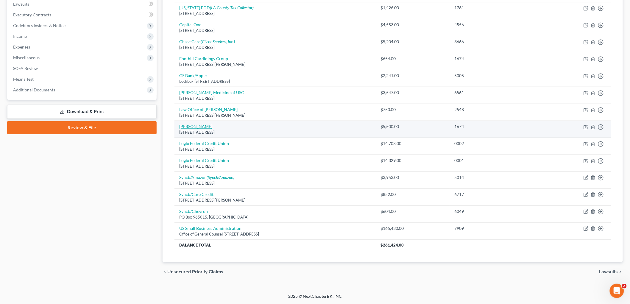
click at [192, 128] on link "Linda Bortell" at bounding box center [195, 126] width 33 height 5
select select "4"
select select "9"
select select "0"
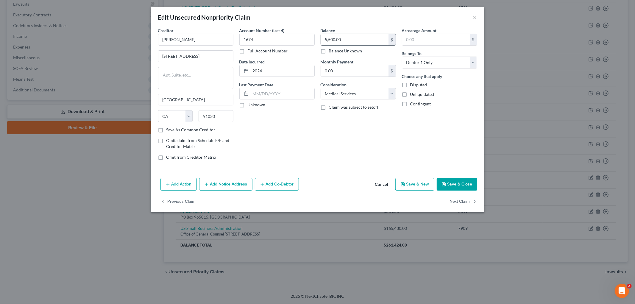
click at [349, 41] on input "5,500.00" at bounding box center [355, 39] width 68 height 11
type input "6,340"
click at [475, 192] on div "Add Action Add Notice Address Add Co-Debtor Cancel Save & New Save & Close" at bounding box center [318, 186] width 334 height 20
click at [467, 188] on button "Save & Close" at bounding box center [457, 184] width 41 height 13
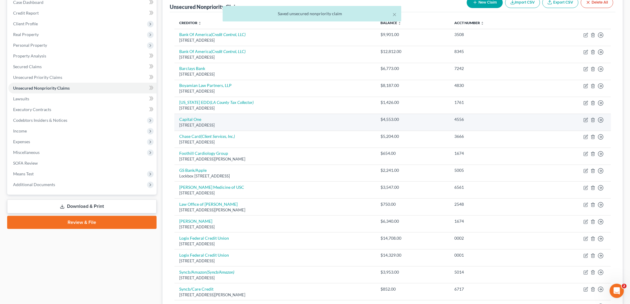
scroll to position [0, 0]
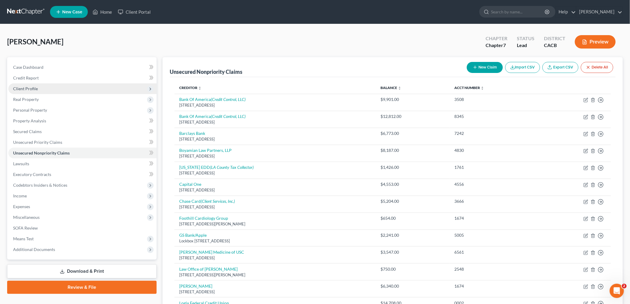
click at [35, 85] on span "Client Profile" at bounding box center [82, 88] width 148 height 11
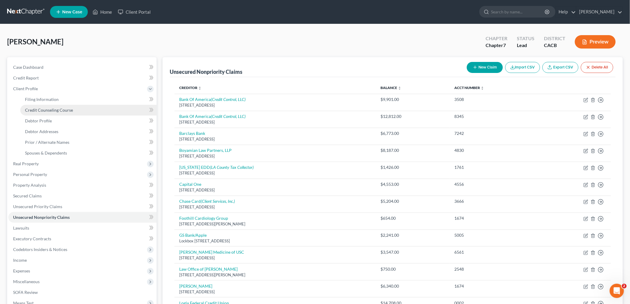
click at [47, 110] on span "Credit Counseling Course" at bounding box center [49, 110] width 48 height 5
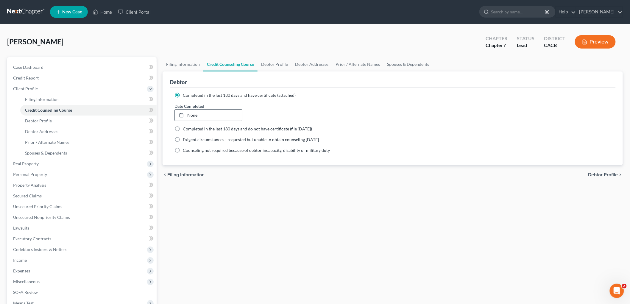
click at [199, 117] on link "None" at bounding box center [208, 115] width 67 height 11
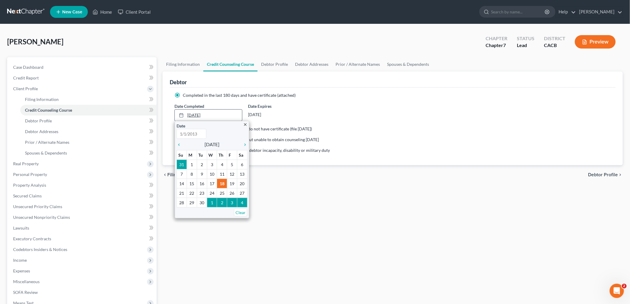
type input "9/18/2025"
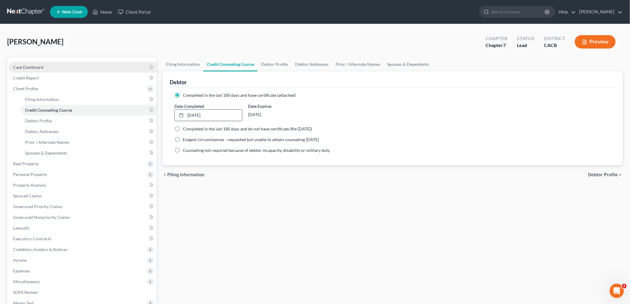
click at [29, 66] on span "Case Dashboard" at bounding box center [28, 67] width 30 height 5
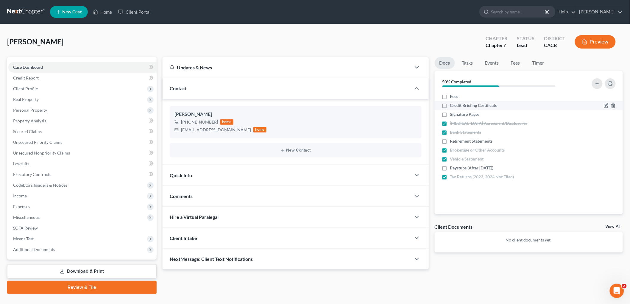
click at [450, 106] on label "Credit Briefing Certificate" at bounding box center [473, 105] width 47 height 6
click at [453, 106] on input "Credit Briefing Certificate" at bounding box center [455, 104] width 4 height 4
checkbox input "true"
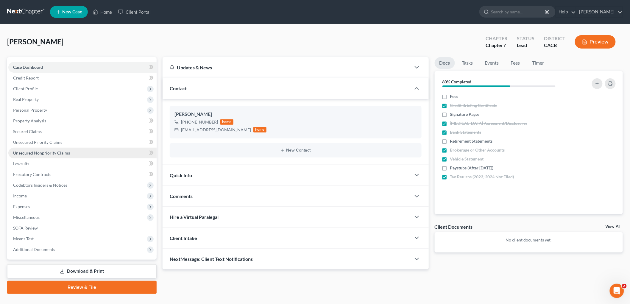
click at [23, 153] on span "Unsecured Nonpriority Claims" at bounding box center [41, 152] width 57 height 5
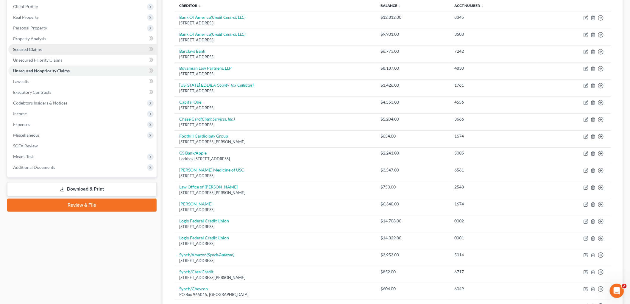
scroll to position [28, 0]
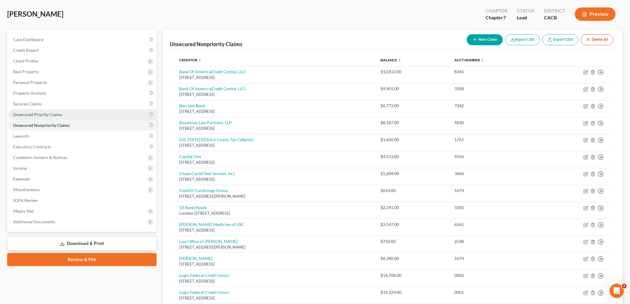
click at [26, 111] on link "Unsecured Priority Claims" at bounding box center [82, 114] width 148 height 11
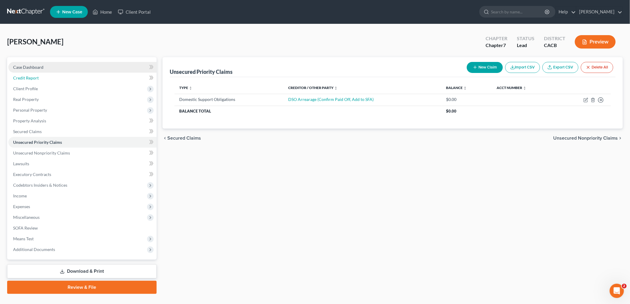
click at [20, 72] on ul "Case Dashboard Payments Invoices Payments Payments Credit Report Client Profile" at bounding box center [82, 158] width 148 height 193
click at [21, 66] on span "Case Dashboard" at bounding box center [28, 67] width 30 height 5
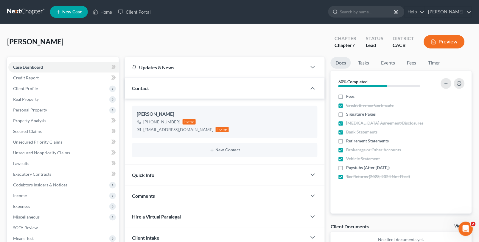
click at [454, 42] on button "Preview" at bounding box center [444, 41] width 41 height 13
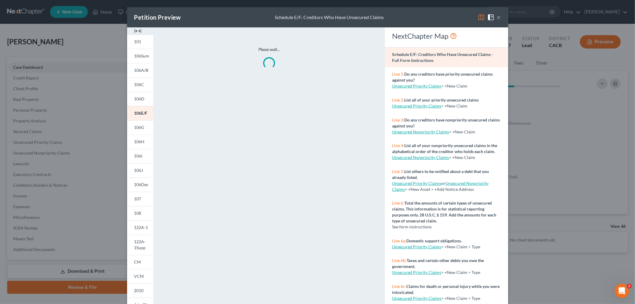
click at [480, 17] on img at bounding box center [481, 17] width 7 height 7
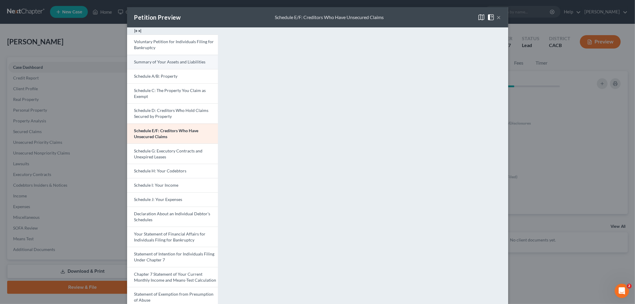
click at [168, 64] on span "Summary of Your Assets and Liabilities" at bounding box center [169, 61] width 71 height 5
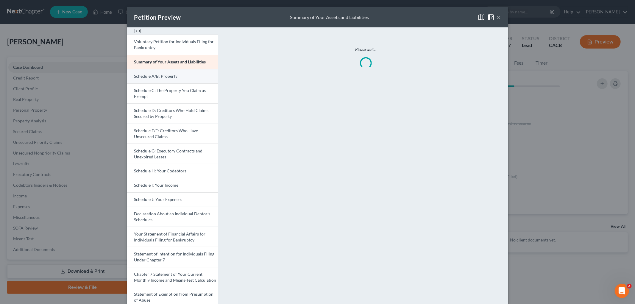
click at [168, 76] on span "Schedule A/B: Property" at bounding box center [155, 76] width 43 height 5
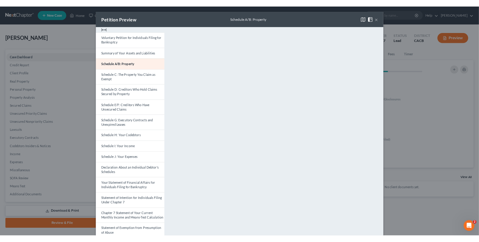
scroll to position [91, 0]
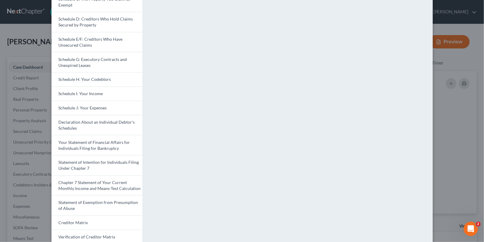
click at [5, 25] on div "Petition Preview Schedule A/B: Property × Voluntary Petition for Individuals Fi…" at bounding box center [242, 121] width 484 height 242
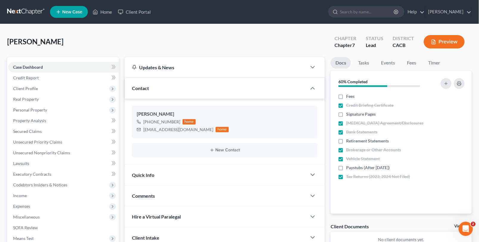
click at [18, 16] on link at bounding box center [26, 12] width 38 height 11
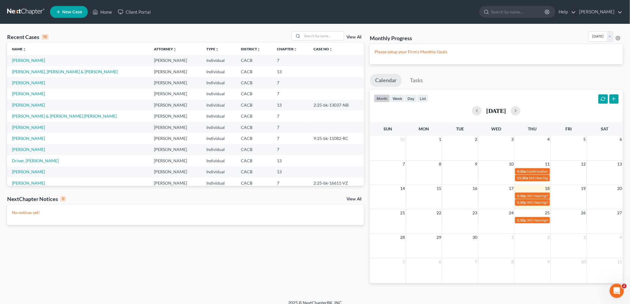
click at [39, 66] on td "[PERSON_NAME], [PERSON_NAME] & [PERSON_NAME]" at bounding box center [78, 71] width 142 height 11
click at [40, 71] on link "[PERSON_NAME], [PERSON_NAME] & [PERSON_NAME]" at bounding box center [65, 71] width 106 height 5
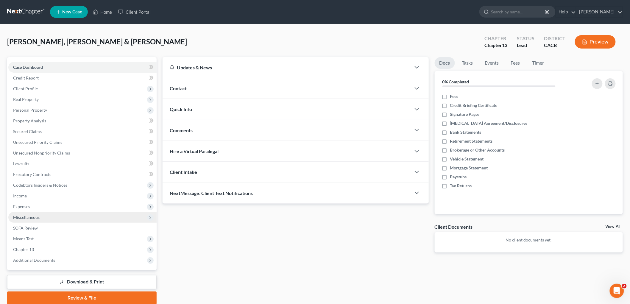
click at [46, 216] on span "Miscellaneous" at bounding box center [82, 217] width 148 height 11
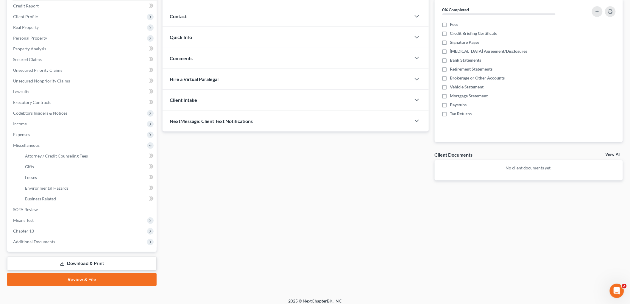
scroll to position [76, 0]
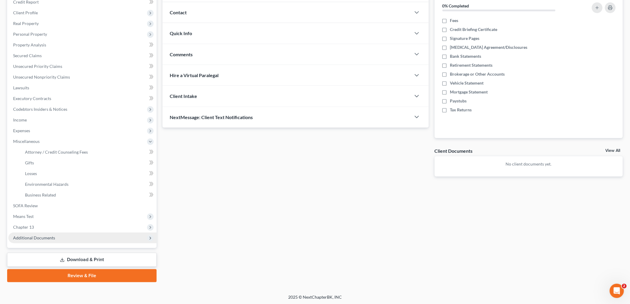
click at [51, 236] on span "Additional Documents" at bounding box center [34, 237] width 42 height 5
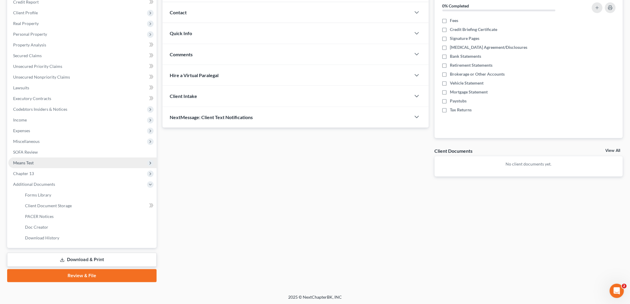
click at [33, 160] on span "Means Test" at bounding box center [23, 162] width 21 height 5
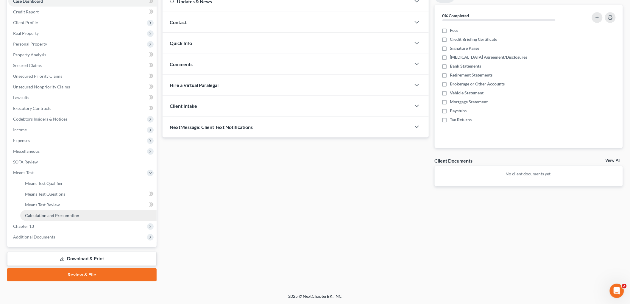
scroll to position [66, 0]
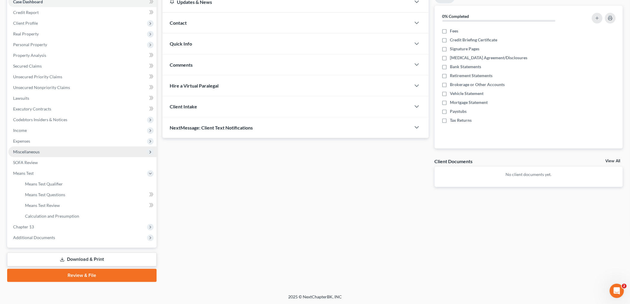
click at [40, 152] on span "Miscellaneous" at bounding box center [82, 152] width 148 height 11
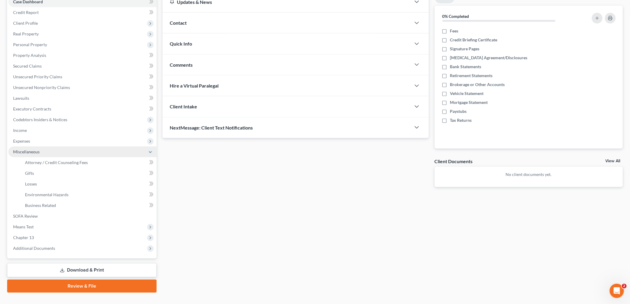
scroll to position [76, 0]
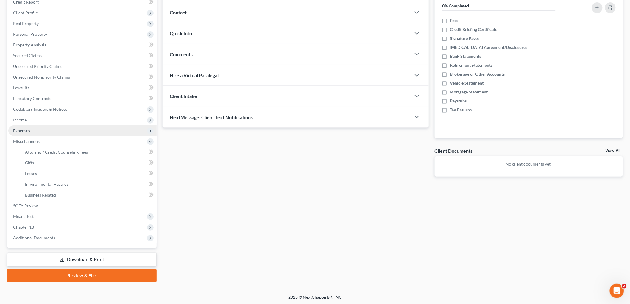
click at [37, 127] on span "Expenses" at bounding box center [82, 130] width 148 height 11
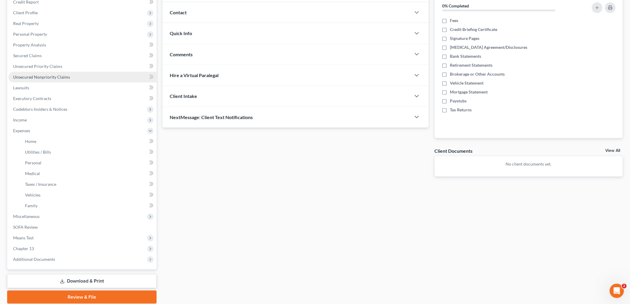
click at [54, 72] on link "Unsecured Nonpriority Claims" at bounding box center [82, 77] width 148 height 11
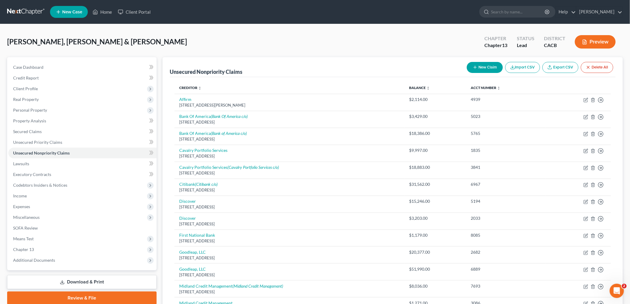
click at [484, 40] on button "Preview" at bounding box center [595, 41] width 41 height 13
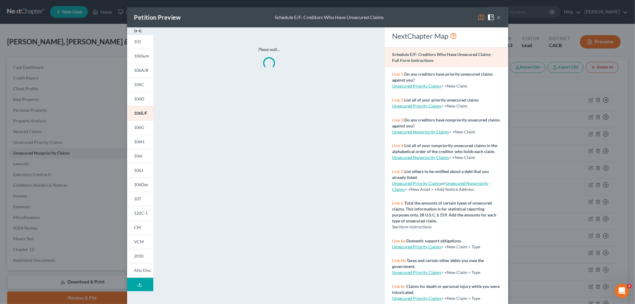
click at [480, 16] on img at bounding box center [481, 17] width 7 height 7
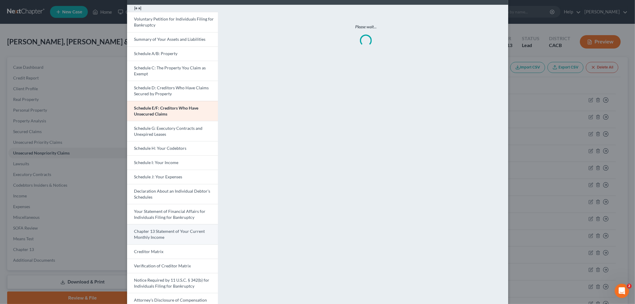
scroll to position [52, 0]
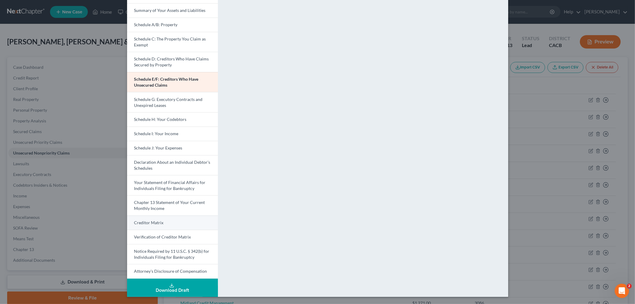
click at [176, 223] on link "Creditor Matrix" at bounding box center [172, 223] width 91 height 14
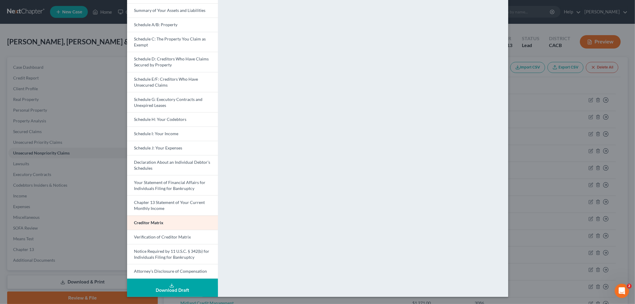
click at [484, 101] on div "Petition Preview Creditor Matrix × Voluntary Petition for Individuals Filing fo…" at bounding box center [317, 152] width 635 height 304
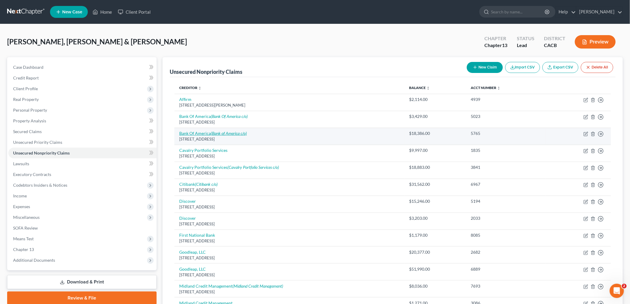
click at [208, 131] on link "Bank Of America (Bank of America c/o)" at bounding box center [213, 133] width 68 height 5
select select "45"
select select "14"
select select "1"
select select "4"
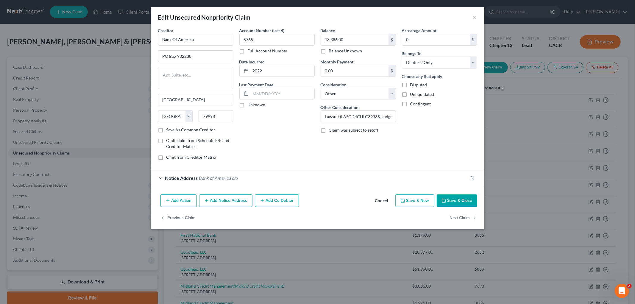
click at [194, 172] on div "Notice Address Bank of America c/o" at bounding box center [309, 178] width 317 height 16
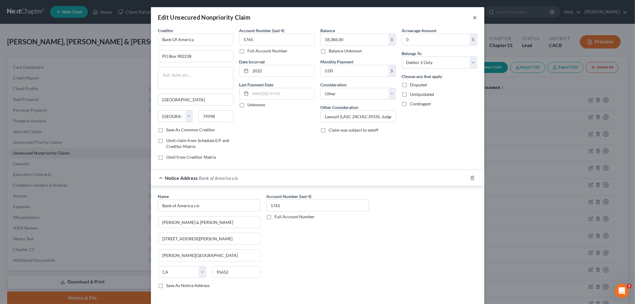
click at [474, 17] on button "×" at bounding box center [475, 17] width 4 height 7
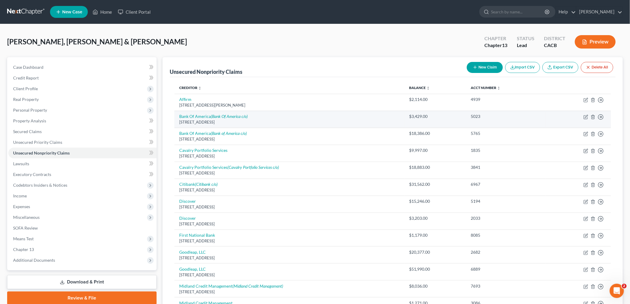
click at [203, 122] on div "PO Box 982238, El Paso, TX 79998" at bounding box center [289, 122] width 221 height 6
click at [201, 119] on div "PO Box 982238, El Paso, TX 79998" at bounding box center [289, 122] width 221 height 6
click at [201, 117] on link "Bank Of America (Bank Of America c/o)" at bounding box center [213, 116] width 69 height 5
select select "45"
select select "14"
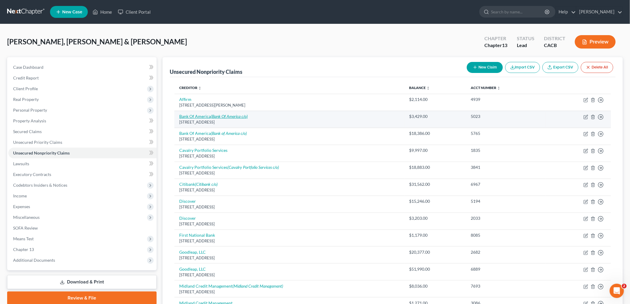
select select "1"
select select "4"
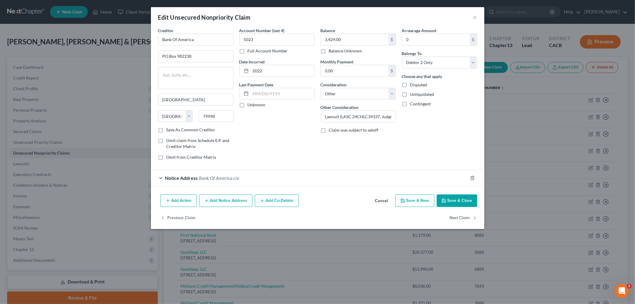
click at [193, 180] on span "Notice Address" at bounding box center [181, 178] width 33 height 6
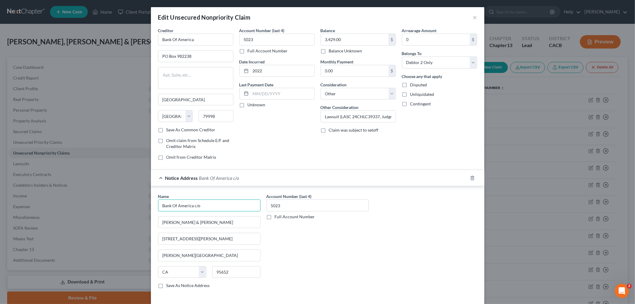
click at [172, 206] on input "Bank Of America c/o" at bounding box center [209, 206] width 102 height 12
type input "Bank of America c/o"
drag, startPoint x: 375, startPoint y: 280, endPoint x: 372, endPoint y: 270, distance: 10.7
click at [374, 242] on div "Name * Bank of America c/o Nelson & Kennard 5011 Dudley Boulevard, Bldg 250, Ba…" at bounding box center [317, 243] width 325 height 100
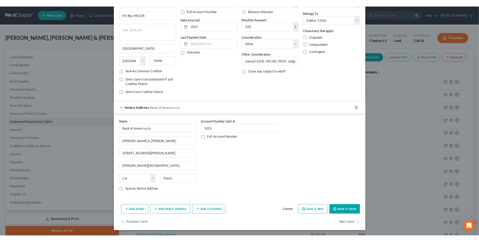
scroll to position [45, 0]
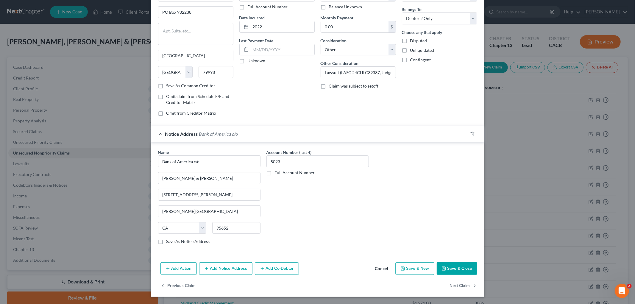
click at [458, 242] on button "Save & Close" at bounding box center [457, 268] width 41 height 13
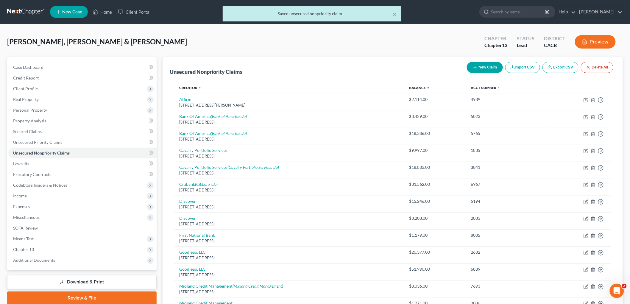
click at [484, 42] on button "Preview" at bounding box center [595, 41] width 41 height 13
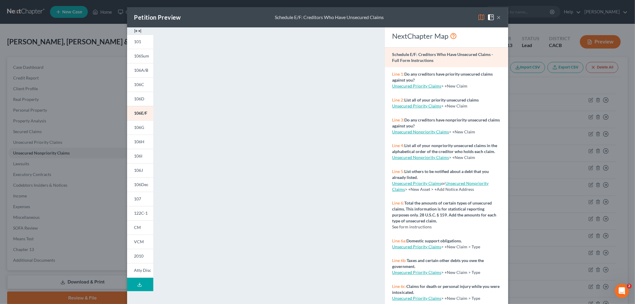
click at [480, 17] on img at bounding box center [481, 17] width 7 height 7
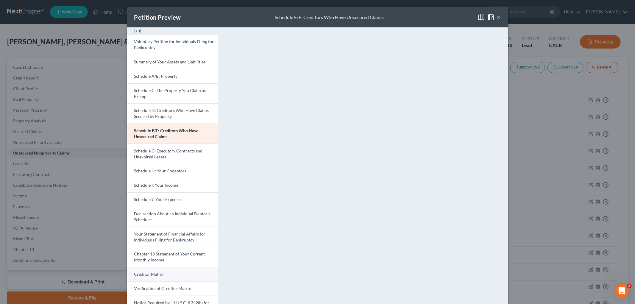
click at [171, 242] on link "Creditor Matrix" at bounding box center [172, 274] width 91 height 14
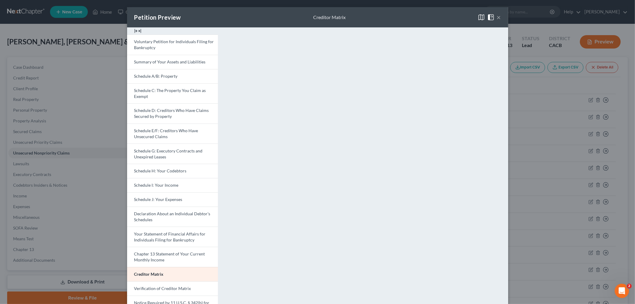
click at [484, 129] on div "Petition Preview Creditor Matrix × Voluntary Petition for Individuals Filing fo…" at bounding box center [317, 152] width 635 height 304
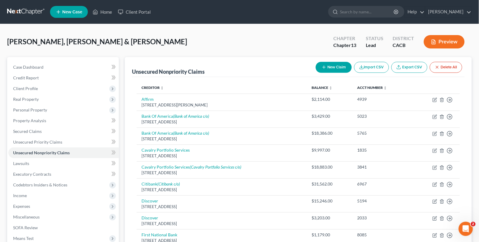
click at [29, 10] on link at bounding box center [26, 12] width 38 height 11
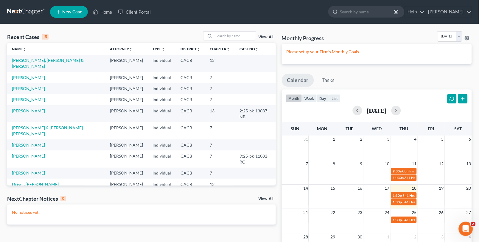
click at [25, 143] on link "[PERSON_NAME]" at bounding box center [28, 145] width 33 height 5
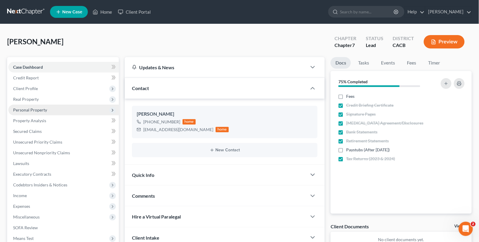
click at [35, 112] on span "Personal Property" at bounding box center [30, 110] width 34 height 5
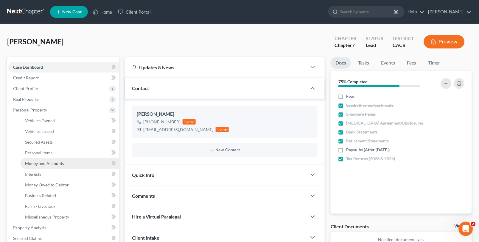
click at [58, 164] on span "Money and Accounts" at bounding box center [44, 163] width 39 height 5
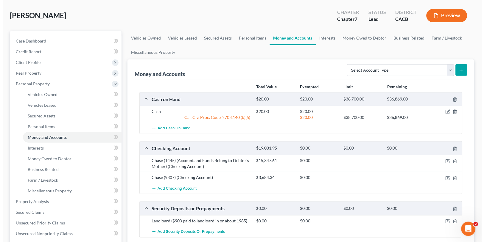
scroll to position [66, 0]
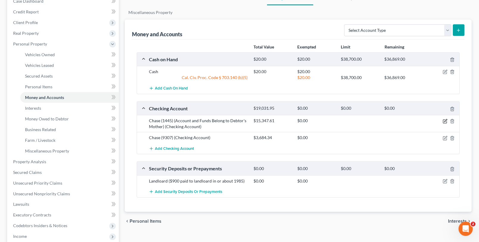
click at [445, 122] on icon "button" at bounding box center [445, 121] width 5 height 5
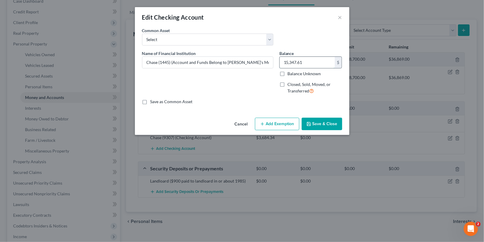
click at [312, 59] on input "15,347.61" at bounding box center [307, 62] width 55 height 11
drag, startPoint x: 308, startPoint y: 61, endPoint x: 264, endPoint y: 63, distance: 44.1
click at [264, 64] on div "Name of Financial Institution * Chase (1445) (Account and Funds Belong to Debto…" at bounding box center [242, 74] width 206 height 49
type input "10,131.60"
drag, startPoint x: 285, startPoint y: 128, endPoint x: 279, endPoint y: 127, distance: 6.1
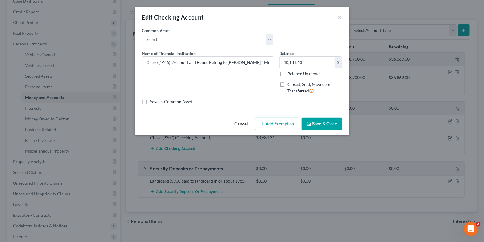
click at [285, 128] on button "Add Exemption" at bounding box center [277, 124] width 44 height 13
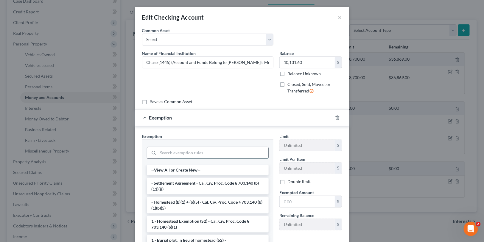
click at [201, 151] on input "search" at bounding box center [213, 152] width 110 height 11
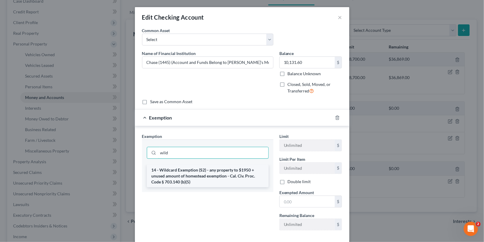
type input "wild"
click at [197, 168] on li "14 - Wildcard Exemption (S2) - any property to $1950 + unused amount of homeste…" at bounding box center [208, 176] width 122 height 23
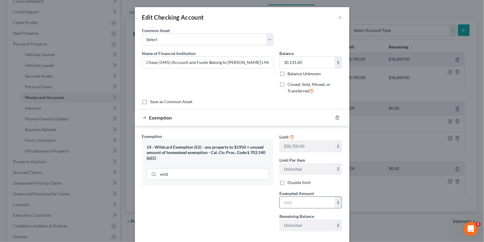
click at [300, 197] on div "$" at bounding box center [310, 203] width 63 height 12
drag, startPoint x: 297, startPoint y: 202, endPoint x: 292, endPoint y: 204, distance: 5.4
click at [298, 202] on input "text" at bounding box center [307, 202] width 55 height 11
paste input "10,131.60"
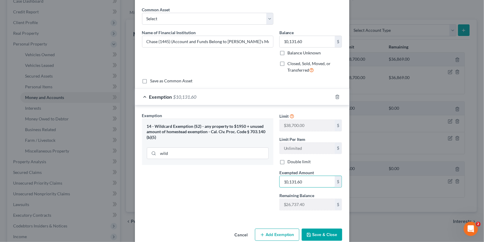
scroll to position [32, 0]
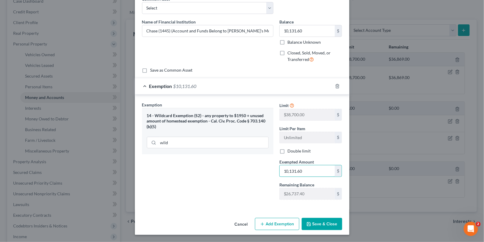
type input "10,131.60"
click at [320, 227] on button "Save & Close" at bounding box center [322, 224] width 41 height 13
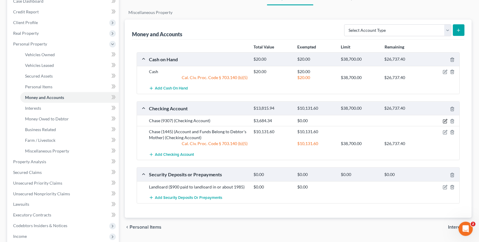
click at [445, 121] on icon "button" at bounding box center [445, 120] width 3 height 3
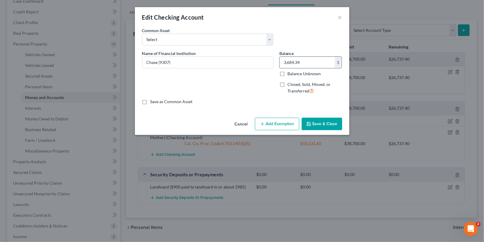
click at [321, 62] on input "3,684.34" at bounding box center [307, 62] width 55 height 11
drag, startPoint x: 323, startPoint y: 64, endPoint x: 245, endPoint y: 60, distance: 78.1
click at [242, 60] on div "Name of Financial Institution * Chase (9307) Balance 2,727.31 $ Balance Unknown…" at bounding box center [242, 74] width 206 height 49
type input "2,727.31"
click at [287, 122] on button "Add Exemption" at bounding box center [277, 124] width 44 height 13
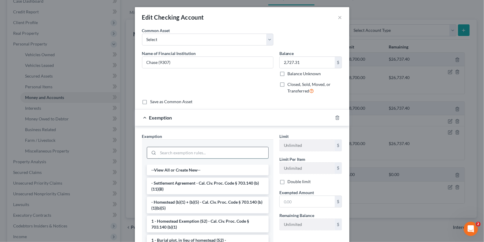
click at [213, 153] on input "search" at bounding box center [213, 152] width 110 height 11
paste input "2,727.31"
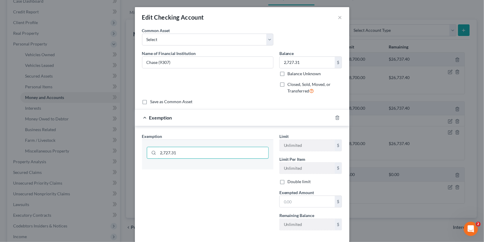
drag, startPoint x: 208, startPoint y: 154, endPoint x: 87, endPoint y: 144, distance: 121.4
click at [87, 144] on div "Edit Checking Account × An exemption set must first be selected from the Filing…" at bounding box center [242, 121] width 484 height 242
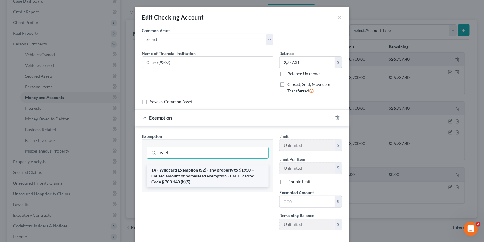
type input "wild"
click at [212, 176] on li "14 - Wildcard Exemption (S2) - any property to $1950 + unused amount of homeste…" at bounding box center [208, 176] width 122 height 23
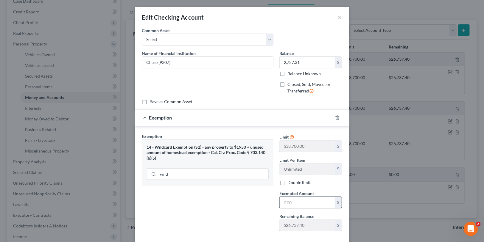
click at [297, 204] on input "text" at bounding box center [307, 202] width 55 height 11
paste input "2,727.31"
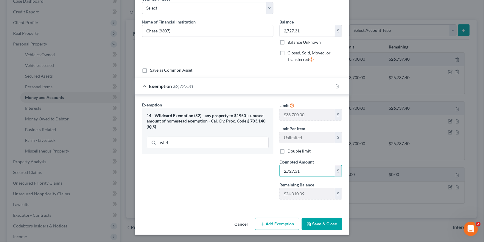
type input "2,727.31"
click at [340, 221] on div "Cancel Add Exemption Save & Close" at bounding box center [242, 226] width 214 height 20
click at [326, 221] on button "Save & Close" at bounding box center [322, 224] width 41 height 13
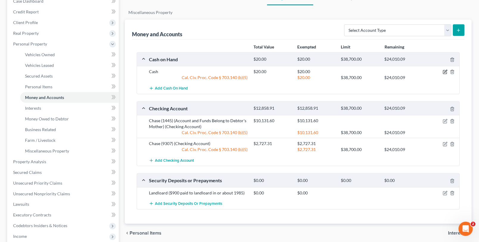
click at [446, 73] on icon "button" at bounding box center [445, 72] width 5 height 5
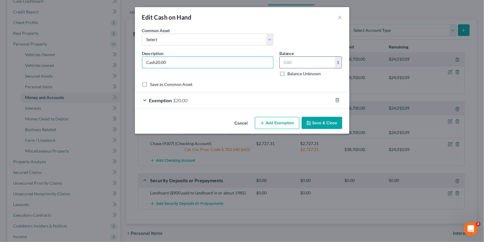
type input "Cash"
drag, startPoint x: 302, startPoint y: 61, endPoint x: 284, endPoint y: 61, distance: 18.5
click at [284, 61] on input "25.00" at bounding box center [307, 62] width 55 height 11
type input "25.00"
click at [259, 99] on div "Exemption $20.00" at bounding box center [234, 101] width 198 height 16
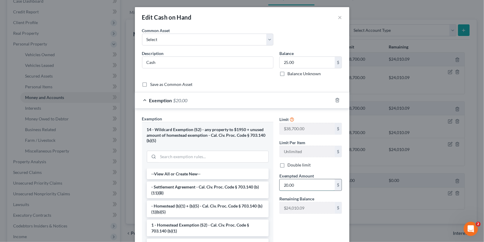
click at [303, 186] on input "20.00" at bounding box center [307, 185] width 55 height 11
paste input "5"
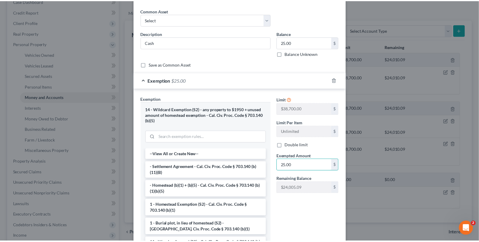
scroll to position [64, 0]
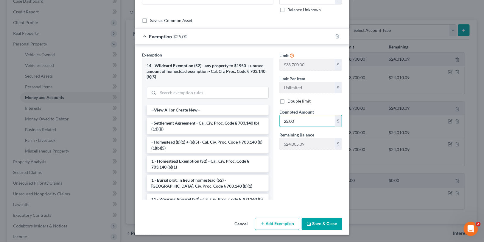
type input "25.00"
drag, startPoint x: 318, startPoint y: 232, endPoint x: 318, endPoint y: 229, distance: 3.0
click at [318, 231] on div "Cancel Add Exemption Save & Close" at bounding box center [242, 226] width 214 height 20
click at [318, 229] on button "Save & Close" at bounding box center [322, 224] width 41 height 13
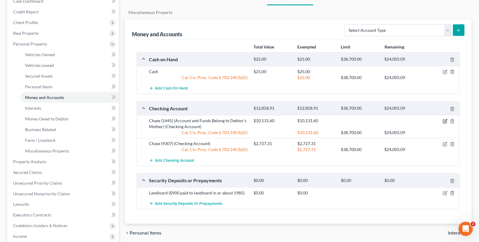
click at [445, 119] on icon "button" at bounding box center [445, 121] width 5 height 5
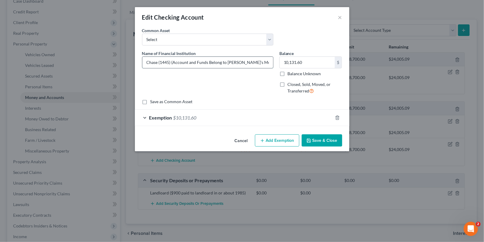
click at [244, 61] on input "Chase (1445) (Account and Funds Belong to [PERSON_NAME]'s Mother)" at bounding box center [207, 62] width 131 height 11
click at [250, 61] on input "Chase (1445) (Account and Funds Belong to [PERSON_NAME]'s Elderly Mother)" at bounding box center [207, 62] width 131 height 11
type input "Chase (1445) (Account and Funds Belong to [PERSON_NAME]'s Mother)"
click at [315, 142] on button "Save & Close" at bounding box center [322, 141] width 41 height 13
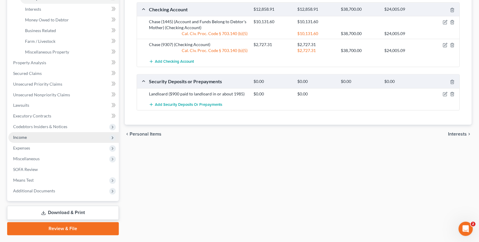
click at [18, 137] on span "Income" at bounding box center [20, 137] width 14 height 5
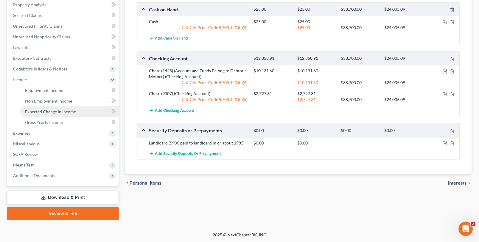
click at [66, 114] on link "Expected Change in Income" at bounding box center [69, 112] width 99 height 11
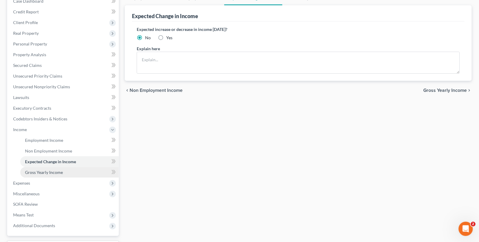
click at [51, 173] on span "Gross Yearly Income" at bounding box center [44, 172] width 38 height 5
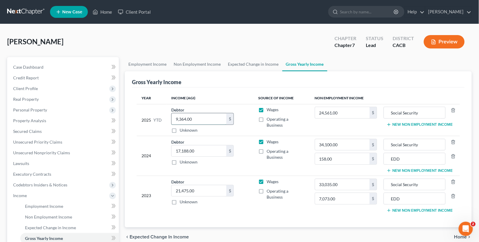
click at [226, 113] on input "9,364.00" at bounding box center [199, 118] width 55 height 11
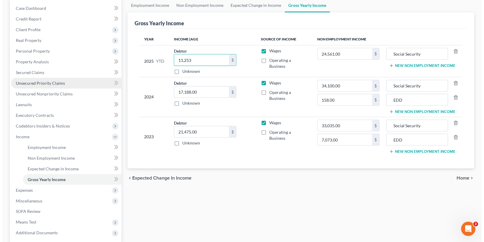
scroll to position [66, 0]
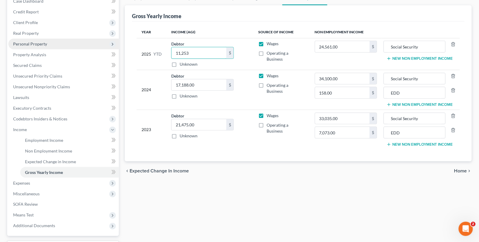
type input "11,253"
click at [33, 42] on span "Personal Property" at bounding box center [30, 43] width 34 height 5
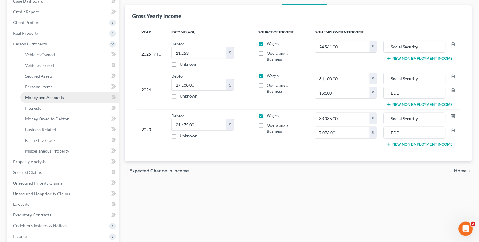
click at [52, 98] on span "Money and Accounts" at bounding box center [44, 97] width 39 height 5
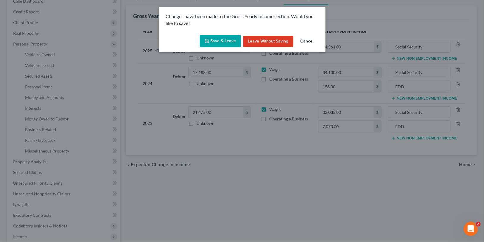
drag, startPoint x: 231, startPoint y: 43, endPoint x: 228, endPoint y: 41, distance: 3.9
click at [231, 43] on button "Save & Leave" at bounding box center [220, 41] width 41 height 13
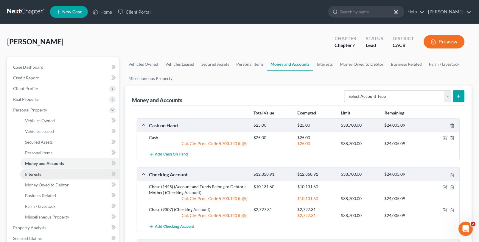
click at [41, 176] on span "Interests" at bounding box center [33, 174] width 16 height 5
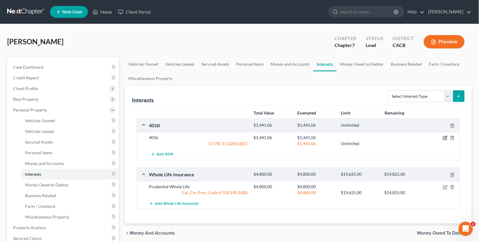
click at [445, 139] on icon "button" at bounding box center [445, 138] width 5 height 5
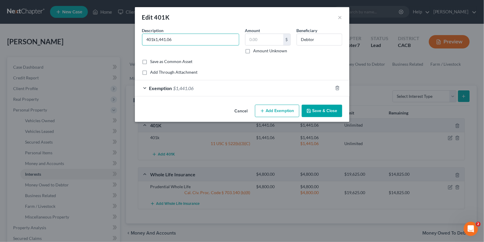
type input "401k"
click at [255, 43] on input "text" at bounding box center [264, 39] width 38 height 11
type input "0"
click at [334, 87] on div at bounding box center [341, 88] width 17 height 10
click at [338, 89] on icon "button" at bounding box center [337, 88] width 5 height 5
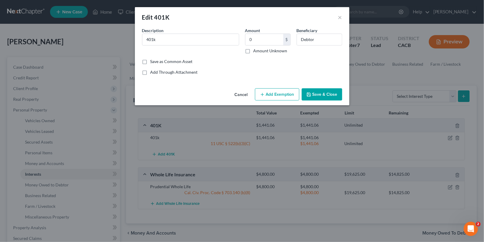
click at [328, 95] on button "Save & Close" at bounding box center [322, 94] width 41 height 13
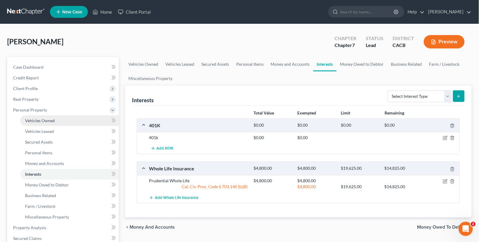
click at [38, 118] on span "Vehicles Owned" at bounding box center [40, 120] width 30 height 5
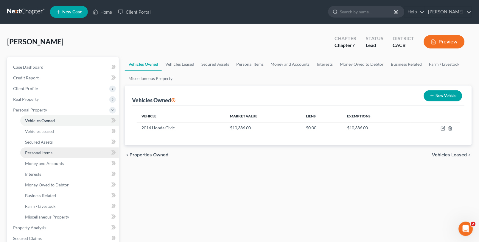
click at [49, 154] on span "Personal Items" at bounding box center [38, 152] width 27 height 5
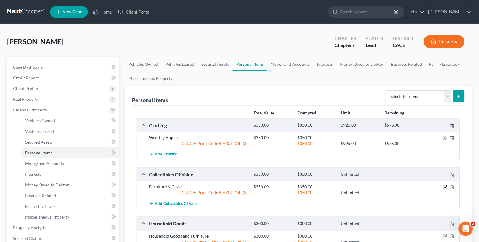
click at [446, 187] on icon "button" at bounding box center [445, 187] width 5 height 5
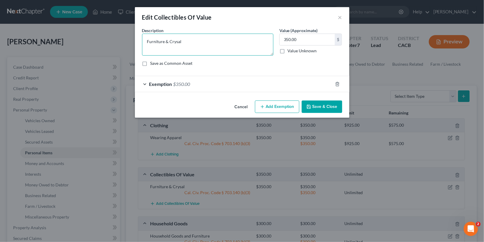
click at [144, 40] on textarea "Furniture & Crysal" at bounding box center [207, 45] width 131 height 22
drag, startPoint x: 192, startPoint y: 40, endPoint x: 201, endPoint y: 43, distance: 9.8
click at [192, 40] on textarea "Antique Furniture & Crysal" at bounding box center [207, 45] width 131 height 22
type textarea "Antique Furniture & Crystal"
click at [333, 102] on button "Save & Close" at bounding box center [322, 107] width 41 height 13
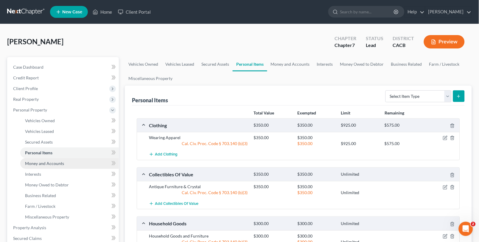
drag, startPoint x: 71, startPoint y: 159, endPoint x: 66, endPoint y: 159, distance: 4.5
click at [70, 160] on link "Money and Accounts" at bounding box center [69, 163] width 99 height 11
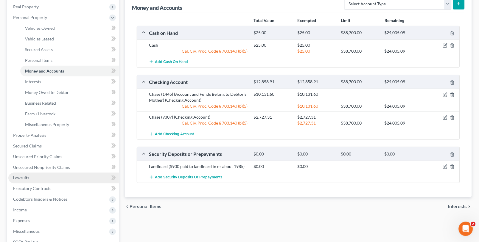
scroll to position [99, 0]
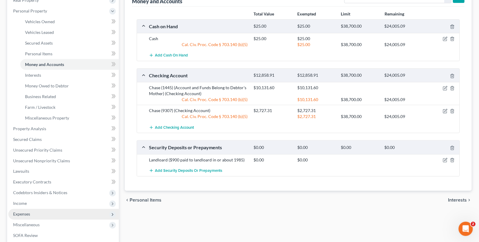
click at [32, 215] on span "Expenses" at bounding box center [63, 214] width 110 height 11
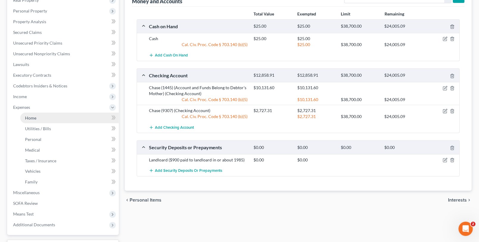
click at [35, 118] on span "Home" at bounding box center [30, 118] width 11 height 5
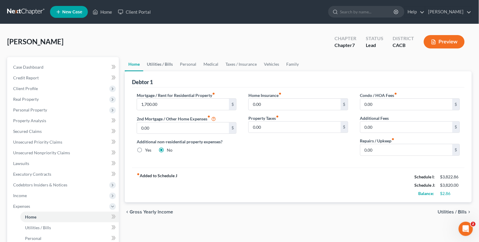
click at [160, 63] on link "Utilities / Bills" at bounding box center [159, 64] width 33 height 14
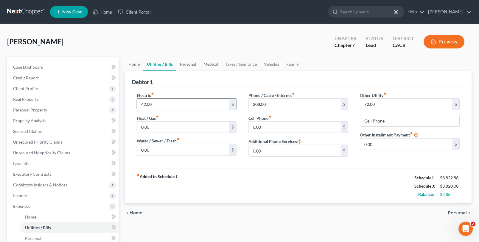
click at [173, 106] on input "42.00" at bounding box center [183, 104] width 92 height 11
type input "53"
click at [309, 101] on input "208.00" at bounding box center [295, 104] width 92 height 11
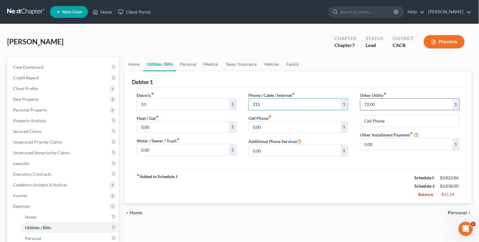
type input "215"
drag, startPoint x: 426, startPoint y: 108, endPoint x: 428, endPoint y: 103, distance: 5.2
click at [426, 108] on input "72.00" at bounding box center [406, 104] width 92 height 11
type input "75"
click at [130, 60] on link "Home" at bounding box center [134, 64] width 18 height 14
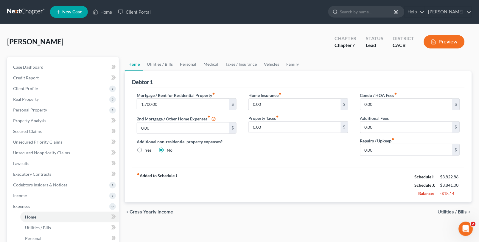
click at [15, 9] on link at bounding box center [26, 12] width 38 height 11
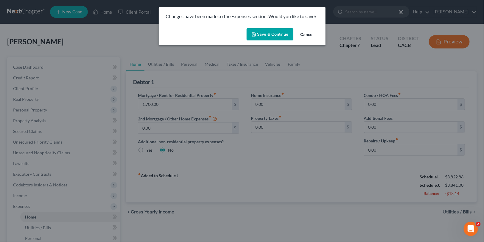
click at [255, 31] on button "Save & Continue" at bounding box center [270, 34] width 47 height 13
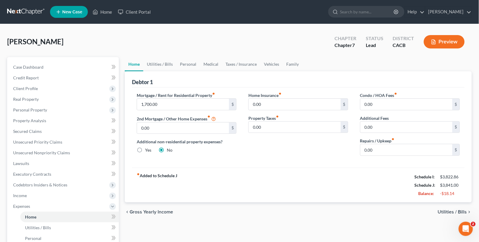
click at [19, 13] on link at bounding box center [26, 12] width 38 height 11
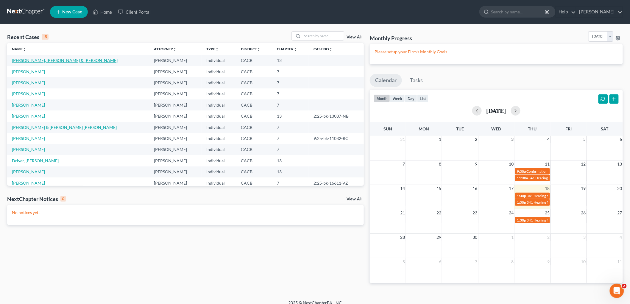
click at [33, 61] on link "[PERSON_NAME], [PERSON_NAME] & [PERSON_NAME]" at bounding box center [65, 60] width 106 height 5
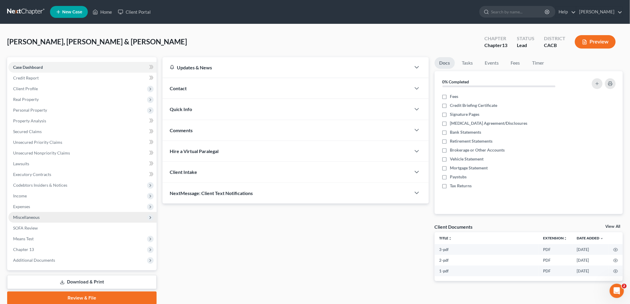
click at [19, 220] on span "Miscellaneous" at bounding box center [82, 217] width 148 height 11
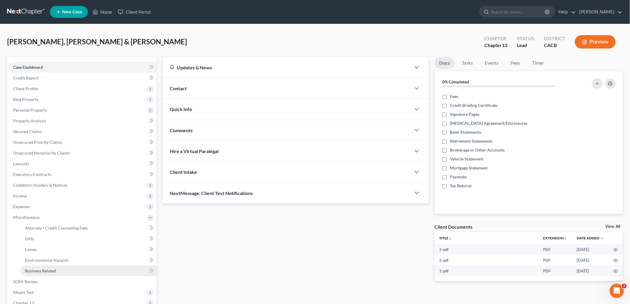
scroll to position [33, 0]
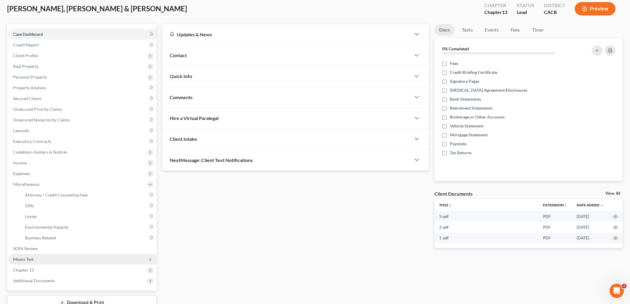
click at [49, 242] on span "Means Test" at bounding box center [82, 259] width 148 height 11
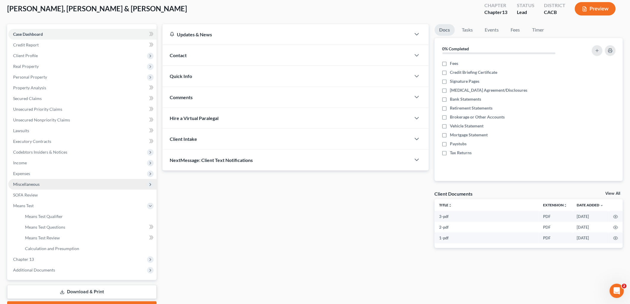
click at [34, 182] on span "Miscellaneous" at bounding box center [26, 184] width 27 height 5
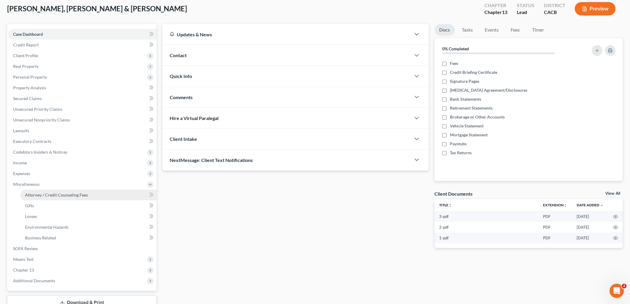
click at [45, 195] on span "Attorney / Credit Counseling Fees" at bounding box center [56, 194] width 63 height 5
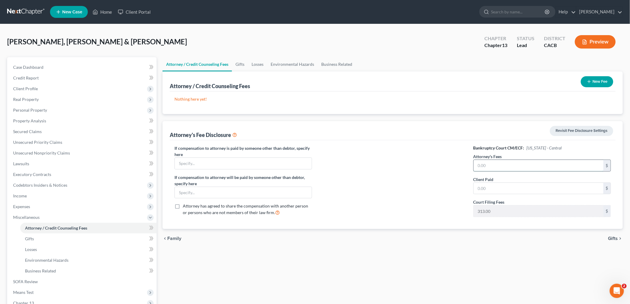
click at [484, 163] on input "text" at bounding box center [539, 165] width 130 height 11
type input "8,500"
click at [484, 80] on icon "button" at bounding box center [589, 81] width 5 height 5
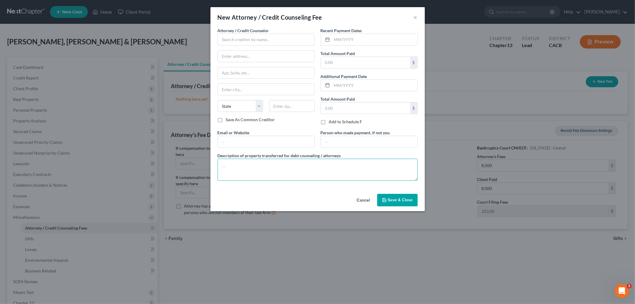
click at [256, 172] on textarea at bounding box center [318, 170] width 200 height 22
paste textarea "Debtor's Counsel received $2,869 ($2,500 Attorney Fee + $313 Court Filing Fee +…"
click at [290, 163] on textarea "Debtor's Counsel received $2,869 ($2,500 Attorney Fee + $313 Court Filing Fee +…" at bounding box center [318, 170] width 200 height 22
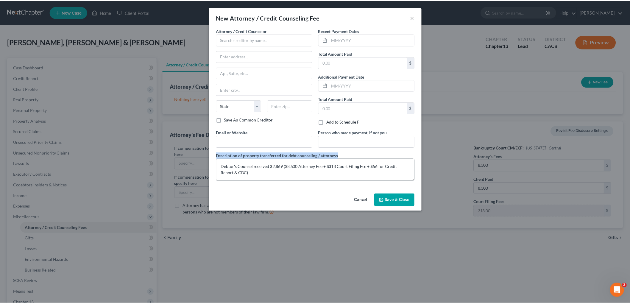
scroll to position [0, 0]
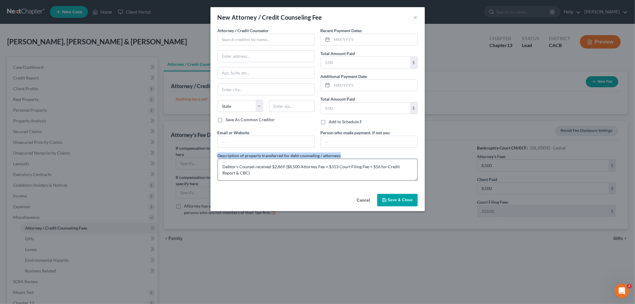
drag, startPoint x: 379, startPoint y: 154, endPoint x: 375, endPoint y: 168, distance: 14.7
click at [375, 168] on div "Description of property transferred for debt counseling / attorneys Debtor's Co…" at bounding box center [318, 166] width 206 height 28
click at [375, 168] on textarea "Debtor's Counsel received $2,869 ($8,500 Attorney Fee + $313 Court Filing Fee +…" at bounding box center [318, 170] width 200 height 22
type textarea "Debtor's Counsel received $2,869 ($8,500 Attorney Fee + $313 Court Filing Fee +…"
click at [270, 39] on input "text" at bounding box center [266, 40] width 97 height 12
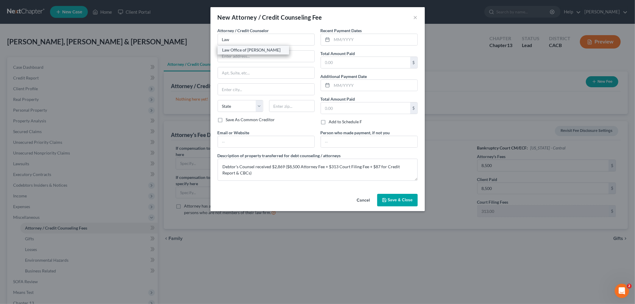
click at [260, 49] on div "Law Office of Peter M. Lively" at bounding box center [253, 50] width 62 height 6
type input "Law Office of Peter M. Lively"
type input "11268 Washington Blvd, Suite 203"
type input "Culver City"
select select "4"
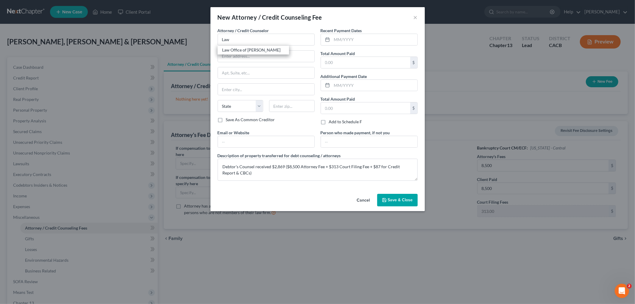
type input "90230"
click at [352, 47] on div "Recent Payment Dates Total Amount Paid $ Additional Payment Date Total Amount P…" at bounding box center [369, 78] width 103 height 102
click at [354, 45] on input "text" at bounding box center [374, 39] width 85 height 11
type input "09/11/2025"
click at [337, 63] on input "text" at bounding box center [365, 62] width 89 height 11
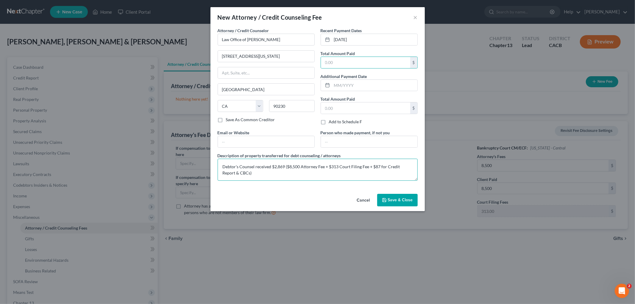
click at [276, 163] on textarea "Debtor's Counsel received $2,869 ($8,500 Attorney Fee + $313 Court Filing Fee +…" at bounding box center [318, 170] width 200 height 22
type textarea "Debtor's Counsel received $8,900 ($8,500 Attorney Fee + $313 Court Filing Fee +…"
click at [355, 58] on input "text" at bounding box center [365, 62] width 89 height 11
type input "8,900"
click at [403, 203] on button "Save & Close" at bounding box center [397, 200] width 41 height 13
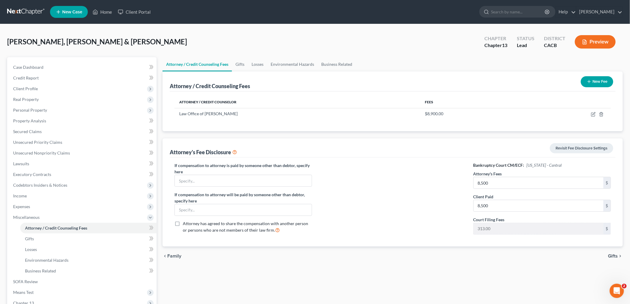
click at [484, 43] on button "Preview" at bounding box center [595, 41] width 41 height 13
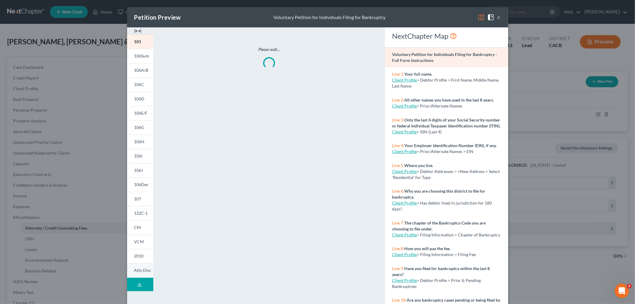
click at [143, 242] on span "Atty Disc" at bounding box center [142, 270] width 17 height 5
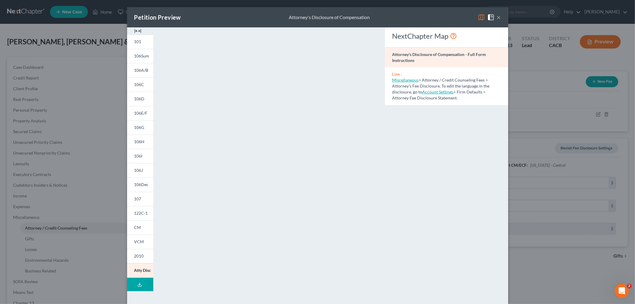
click at [484, 20] on div "Petition Preview Attorney's Disclosure of Compensation ×" at bounding box center [317, 17] width 381 height 20
click at [484, 15] on img at bounding box center [491, 17] width 7 height 7
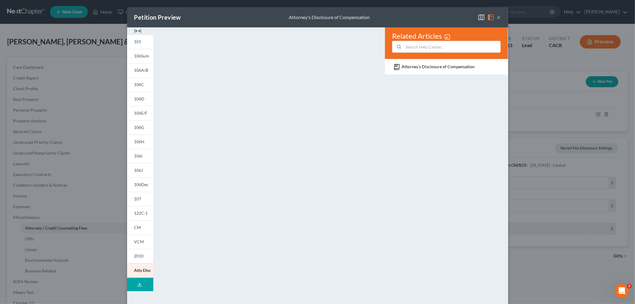
click at [484, 16] on button "×" at bounding box center [499, 17] width 4 height 7
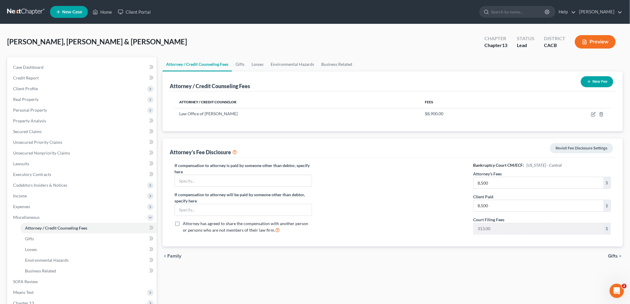
click at [15, 1] on nav "Home New Case Client Portal Peter Lively ilya@petermlively.com My Account Setti…" at bounding box center [315, 12] width 630 height 24
click at [21, 12] on link at bounding box center [26, 12] width 38 height 11
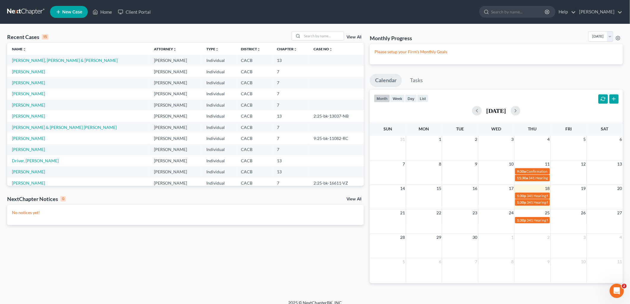
click at [29, 12] on link at bounding box center [26, 12] width 38 height 11
click at [35, 60] on link "[PERSON_NAME], [PERSON_NAME] & [PERSON_NAME]" at bounding box center [65, 60] width 106 height 5
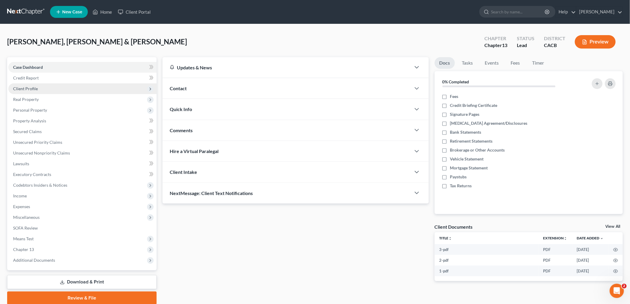
click at [39, 85] on span "Client Profile" at bounding box center [82, 88] width 148 height 11
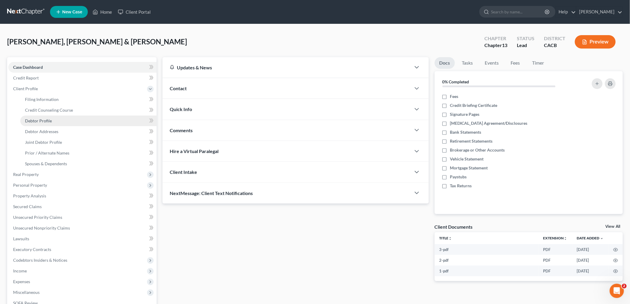
click at [50, 116] on link "Debtor Profile" at bounding box center [88, 121] width 136 height 11
select select "1"
select select "0"
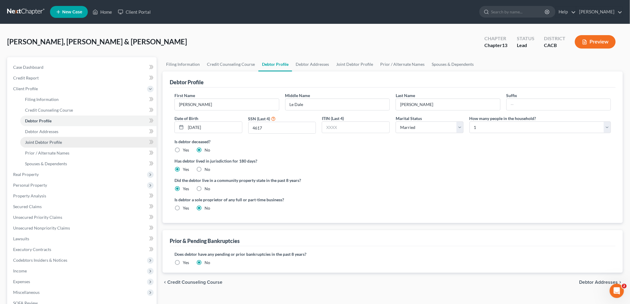
click at [48, 138] on link "Joint Debtor Profile" at bounding box center [88, 142] width 136 height 11
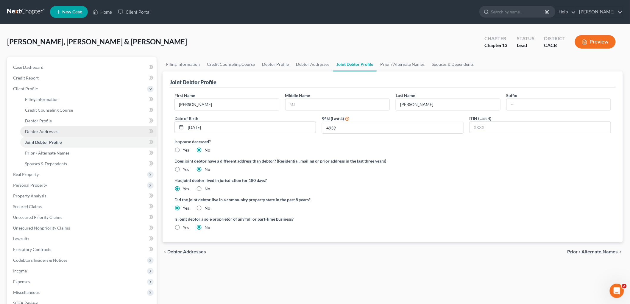
click at [46, 131] on span "Debtor Addresses" at bounding box center [41, 131] width 33 height 5
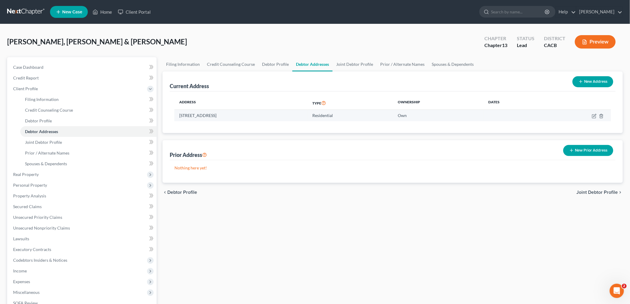
drag, startPoint x: 275, startPoint y: 115, endPoint x: 179, endPoint y: 118, distance: 96.0
click at [179, 118] on td "[STREET_ADDRESS]" at bounding box center [241, 115] width 133 height 11
copy td "[STREET_ADDRESS]"
click at [345, 64] on link "Joint Debtor Profile" at bounding box center [355, 64] width 44 height 14
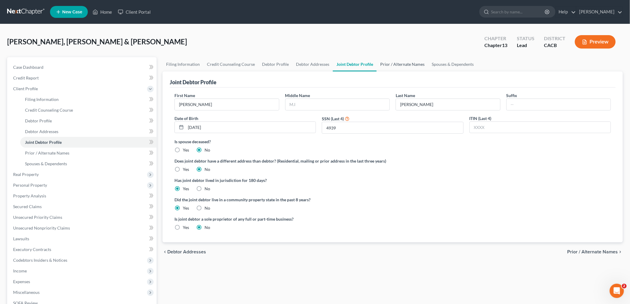
click at [387, 64] on link "Prior / Alternate Names" at bounding box center [403, 64] width 52 height 14
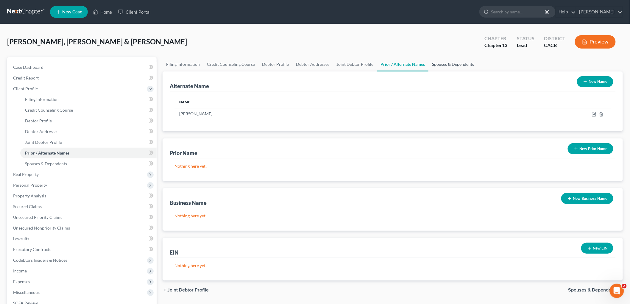
click at [435, 62] on link "Spouses & Dependents" at bounding box center [453, 64] width 49 height 14
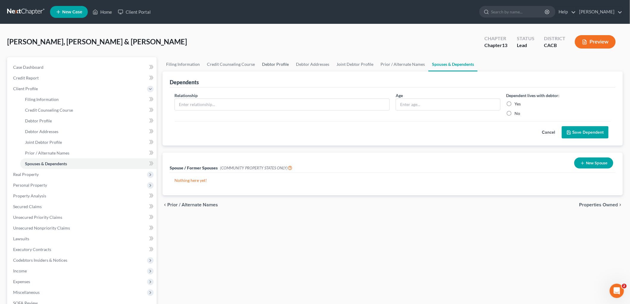
click at [260, 63] on link "Debtor Profile" at bounding box center [276, 64] width 34 height 14
select select "1"
select select "0"
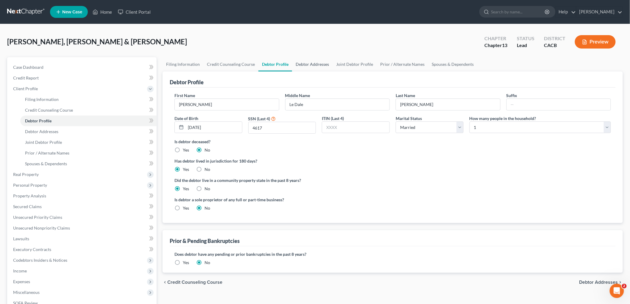
click at [305, 63] on link "Debtor Addresses" at bounding box center [312, 64] width 41 height 14
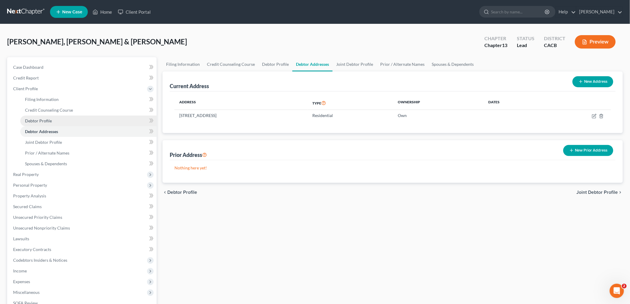
click at [43, 121] on span "Debtor Profile" at bounding box center [38, 120] width 27 height 5
select select "1"
select select "0"
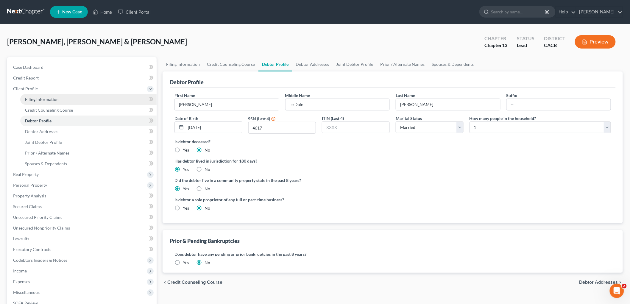
click at [45, 104] on link "Filing Information" at bounding box center [88, 99] width 136 height 11
select select "1"
select select "3"
select select "0"
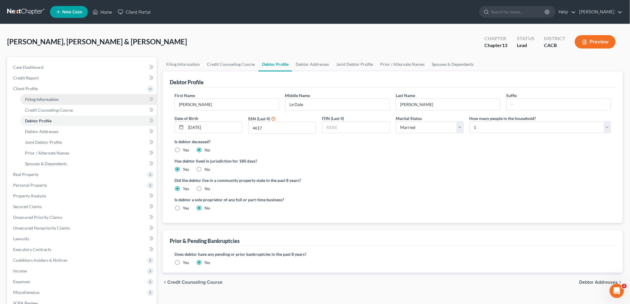
select select "4"
select select "1"
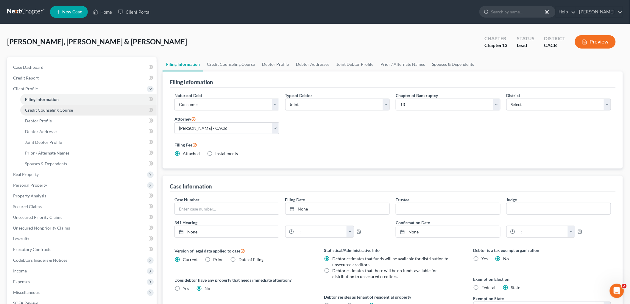
click at [38, 110] on span "Credit Counseling Course" at bounding box center [49, 110] width 48 height 5
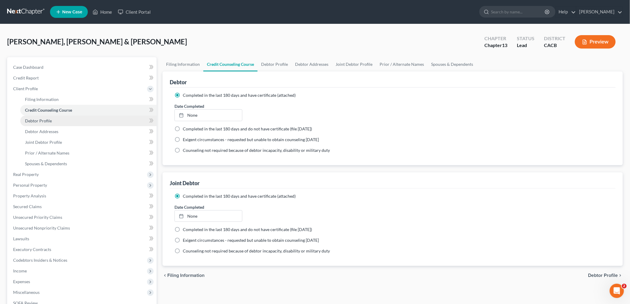
click at [36, 121] on span "Debtor Profile" at bounding box center [38, 120] width 27 height 5
select select "1"
select select "0"
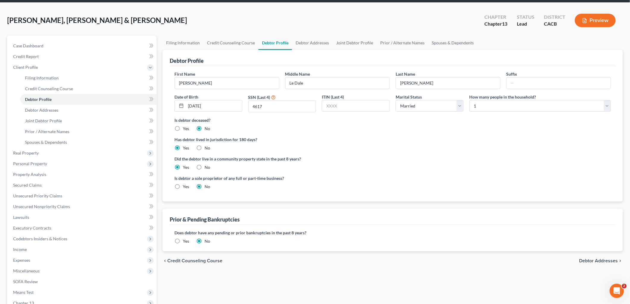
scroll to position [33, 0]
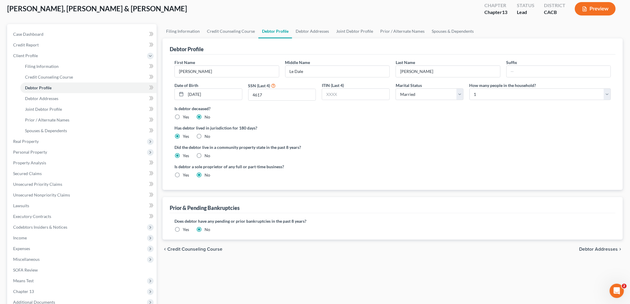
click at [172, 176] on div "Is debtor a sole proprietor of any full or part-time business? Yes No" at bounding box center [282, 171] width 221 height 15
click at [183, 177] on label "Yes" at bounding box center [186, 175] width 6 height 6
click at [185, 176] on input "Yes" at bounding box center [187, 174] width 4 height 4
radio input "true"
radio input "false"
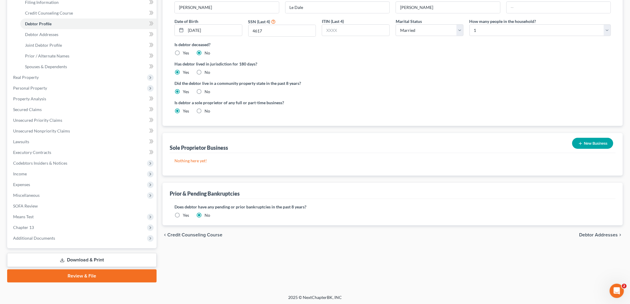
scroll to position [97, 0]
click at [597, 141] on button "New Business" at bounding box center [592, 143] width 41 height 11
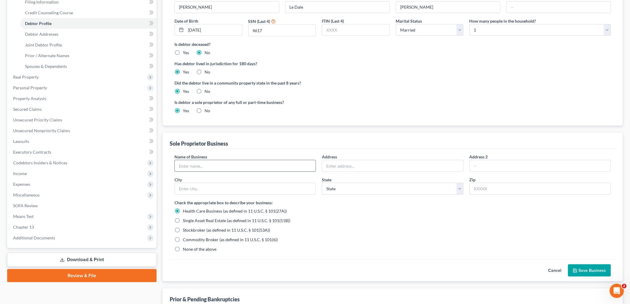
drag, startPoint x: 217, startPoint y: 174, endPoint x: 217, endPoint y: 168, distance: 6.0
click at [217, 173] on div "Name of Business * Address Address [GEOGRAPHIC_DATA][US_STATE] CO [GEOGRAPHIC_D…" at bounding box center [393, 177] width 443 height 46
click at [218, 165] on input "text" at bounding box center [245, 165] width 141 height 11
click at [225, 167] on input "Sole-Proprietorship (Driving)" at bounding box center [245, 165] width 141 height 11
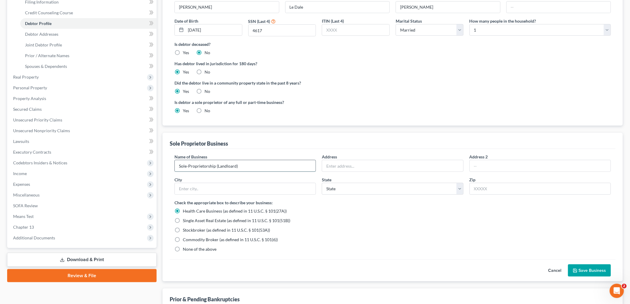
type input "Sole-Proprietorship (Landloard)"
drag, startPoint x: 326, startPoint y: 168, endPoint x: 330, endPoint y: 167, distance: 4.1
click at [327, 168] on input "text" at bounding box center [392, 165] width 141 height 11
paste input "[STREET_ADDRESS]"
type input "[STREET_ADDRESS]"
